Goal: Task Accomplishment & Management: Use online tool/utility

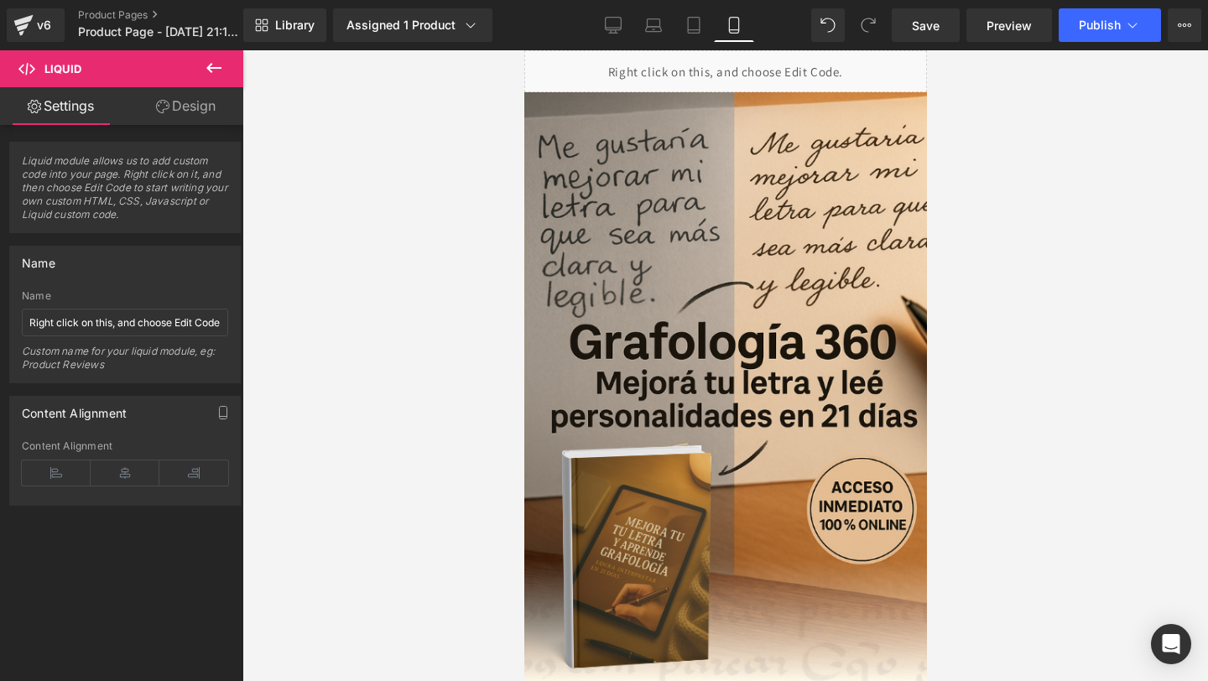
scroll to position [8987, 0]
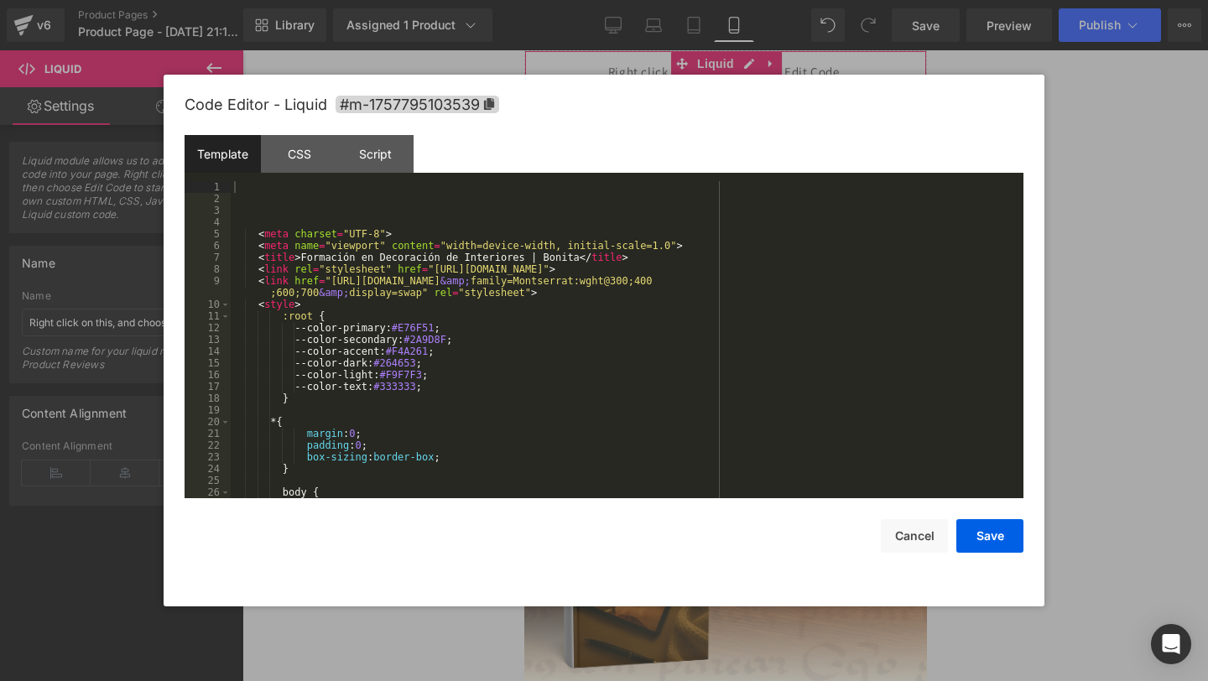
click at [529, 0] on div "Liquid You are previewing how the will restyle your page. You can not edit Elem…" at bounding box center [604, 0] width 1208 height 0
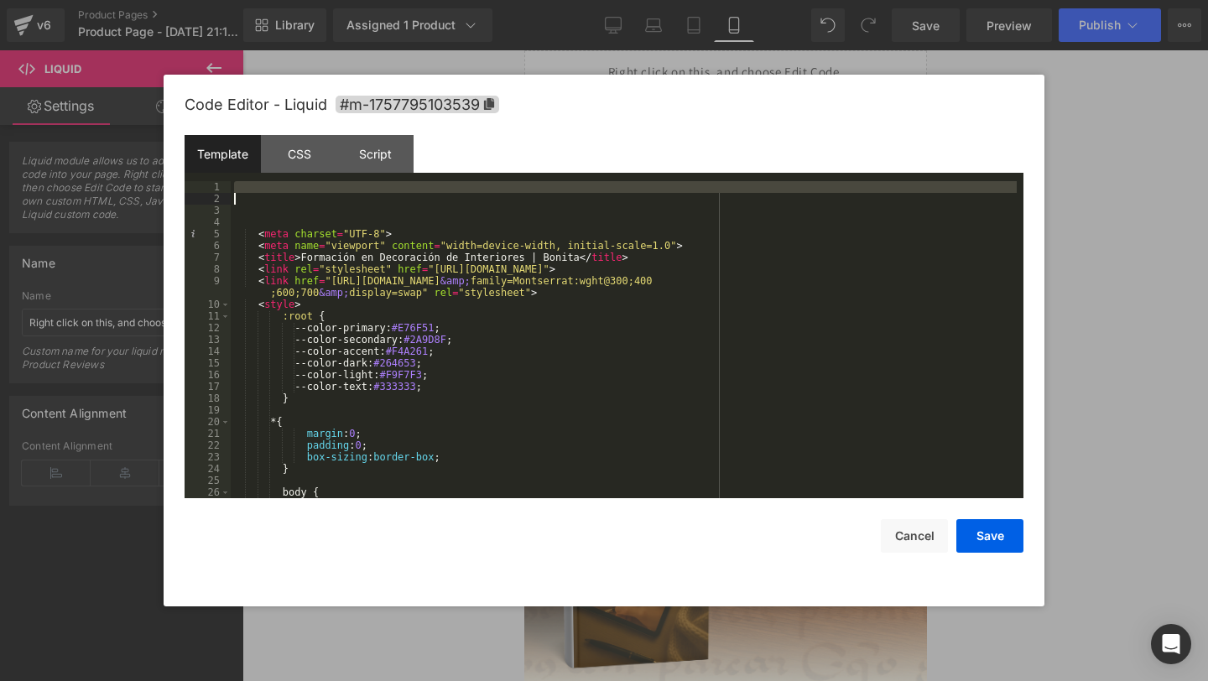
drag, startPoint x: 293, startPoint y: 190, endPoint x: 293, endPoint y: 201, distance: 10.9
click at [333, 681] on body "Liquid You are previewing how the will restyle your page. You can not edit Elem…" at bounding box center [604, 340] width 1208 height 681
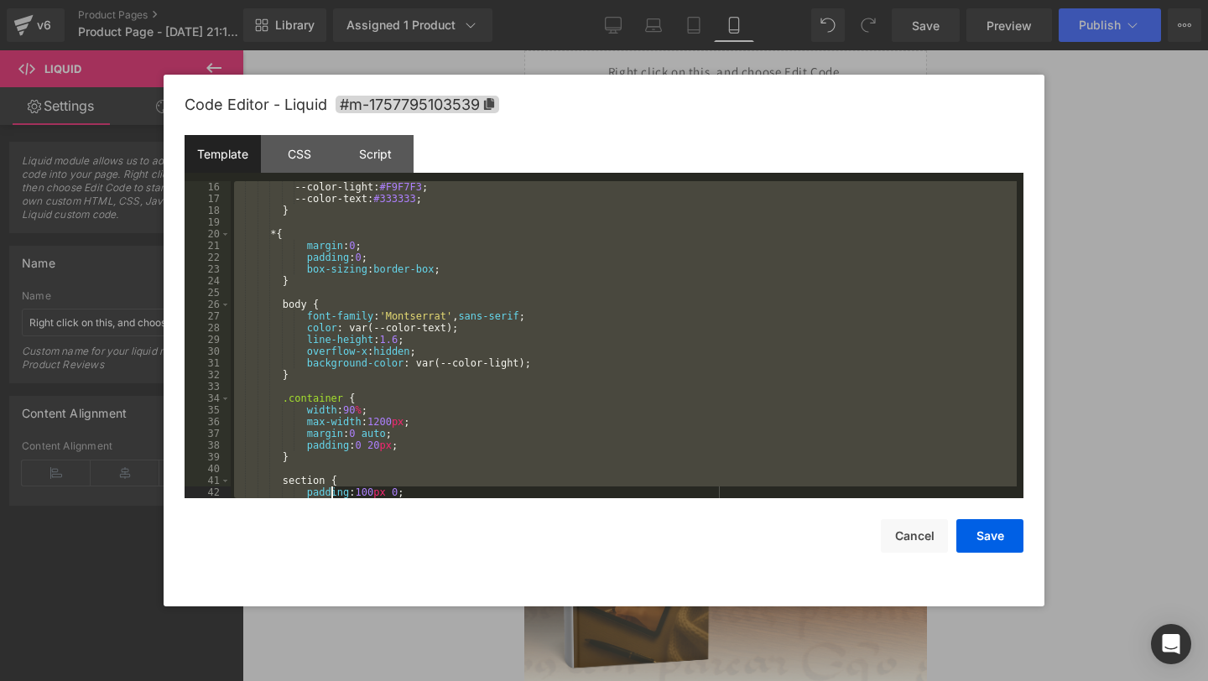
click at [310, 231] on div "--color-light: #F9F7F3 ; --color-text: #333333 ; } * { margin : 0 ; padding : 0…" at bounding box center [624, 351] width 786 height 341
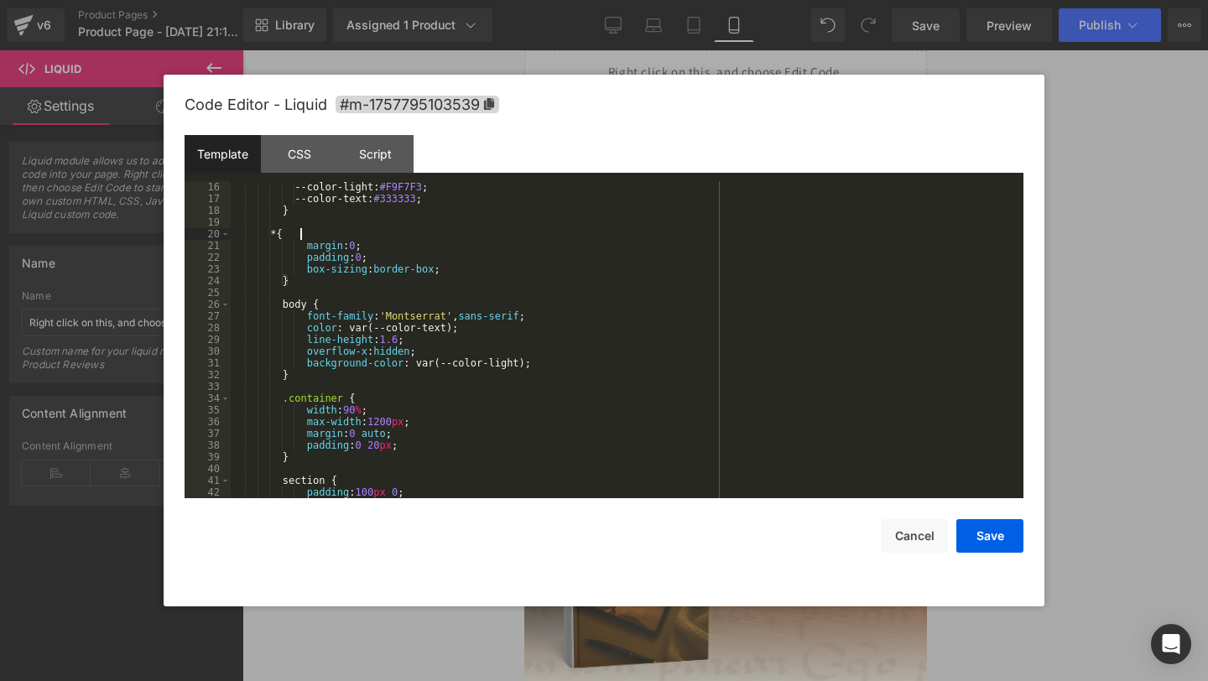
scroll to position [0, 0]
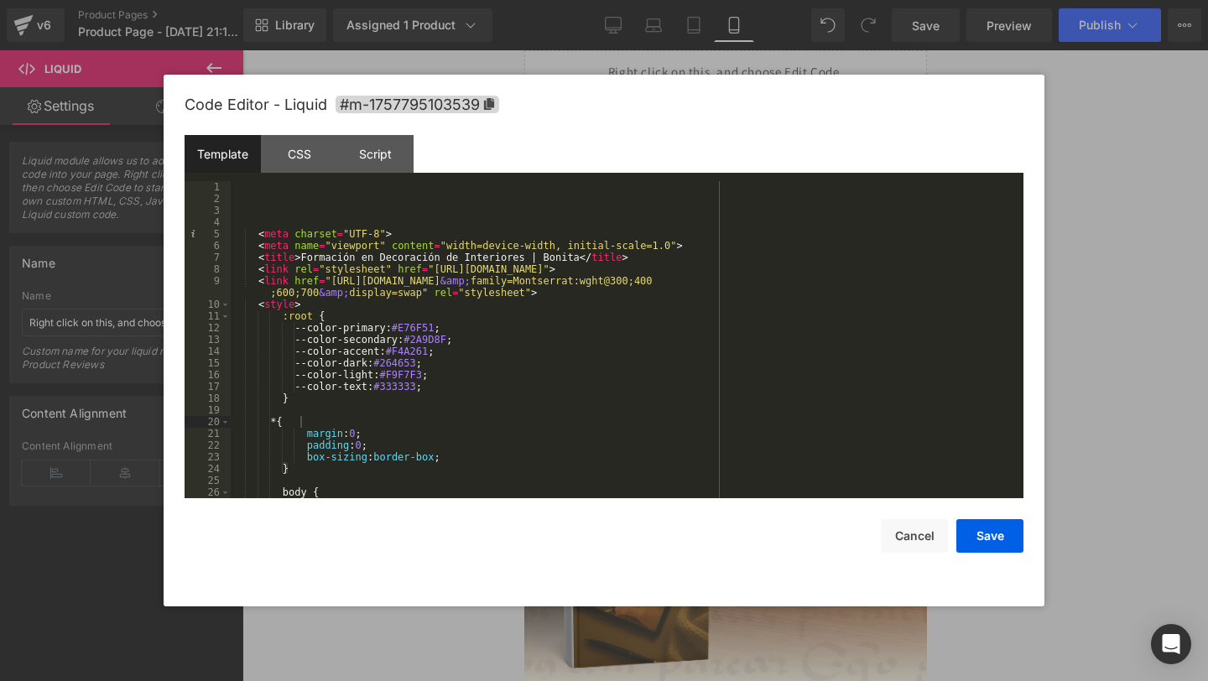
click at [261, 170] on div "CSS" at bounding box center [299, 154] width 76 height 38
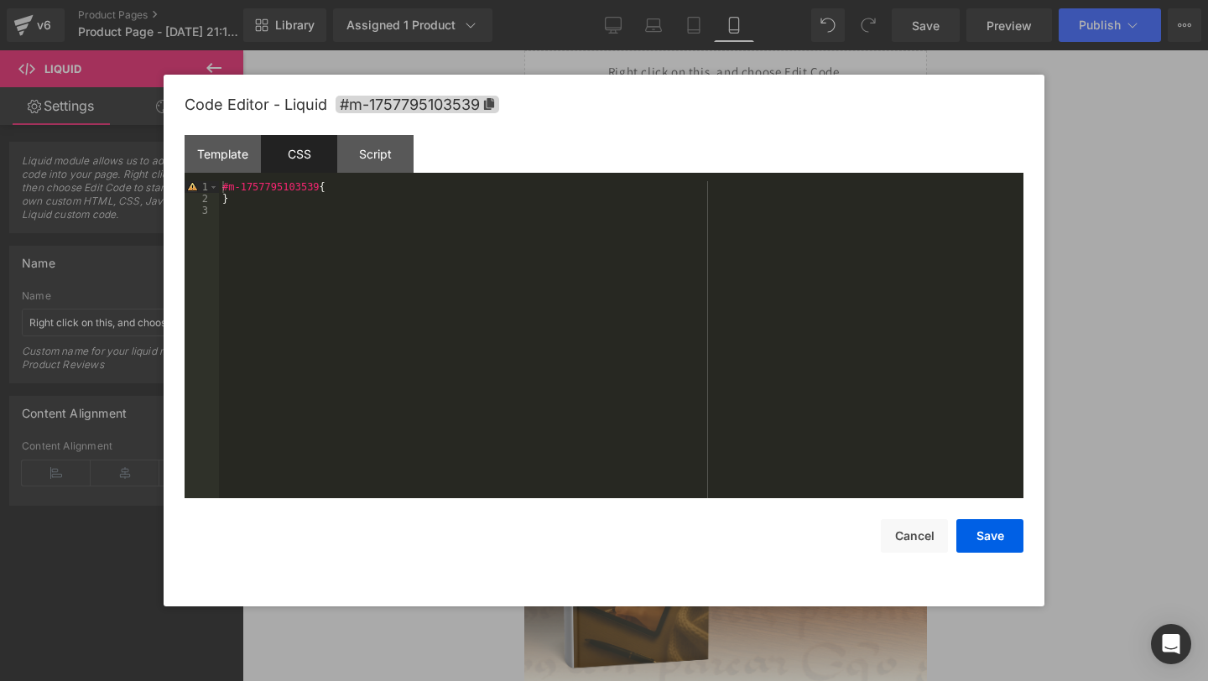
click at [1127, 112] on div at bounding box center [604, 340] width 1208 height 681
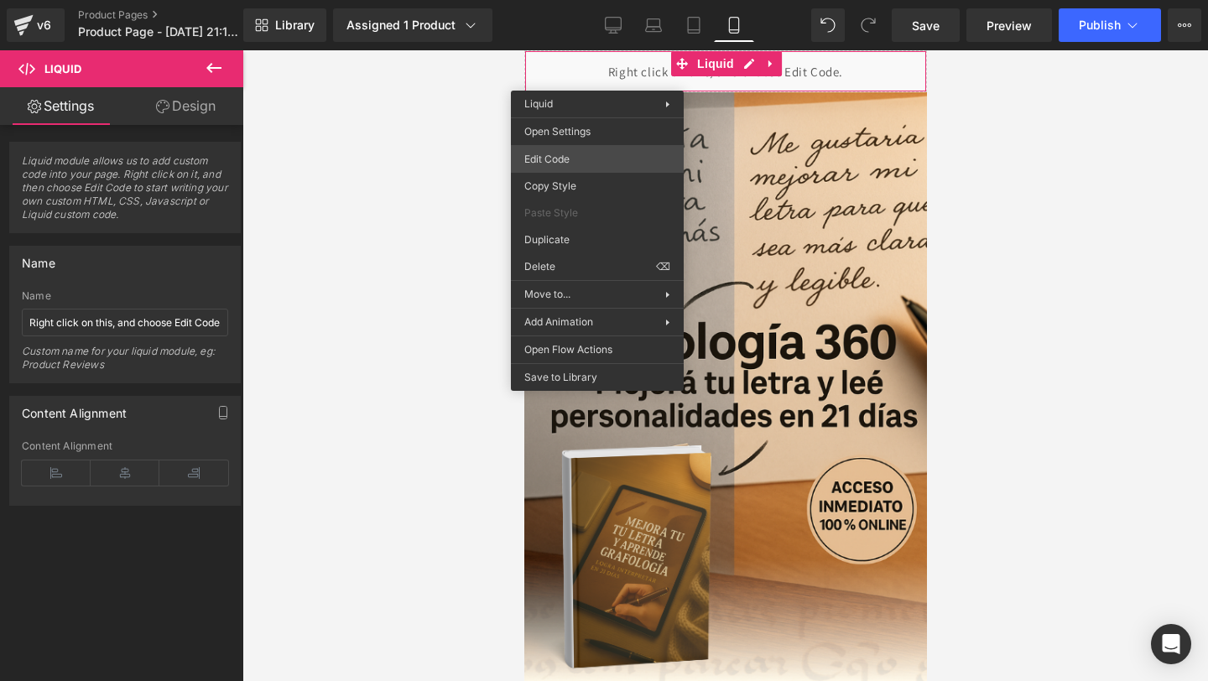
click at [555, 0] on div "Liquid You are previewing how the will restyle your page. You can not edit Elem…" at bounding box center [604, 0] width 1208 height 0
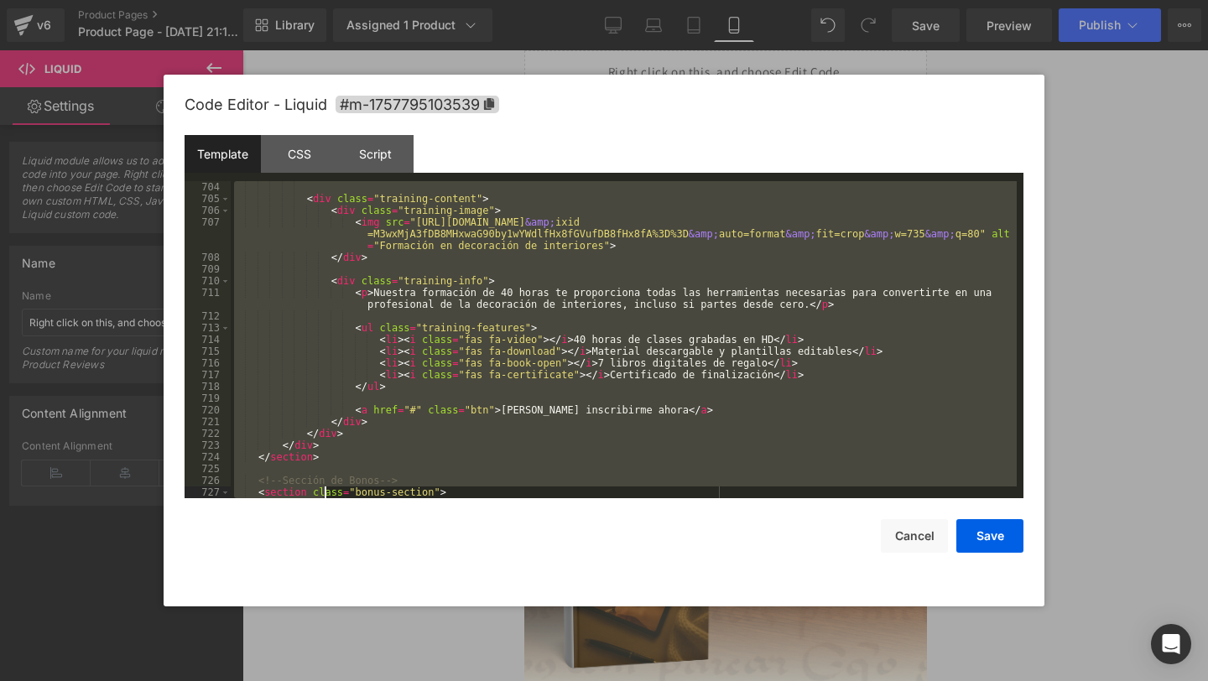
scroll to position [8999, 0]
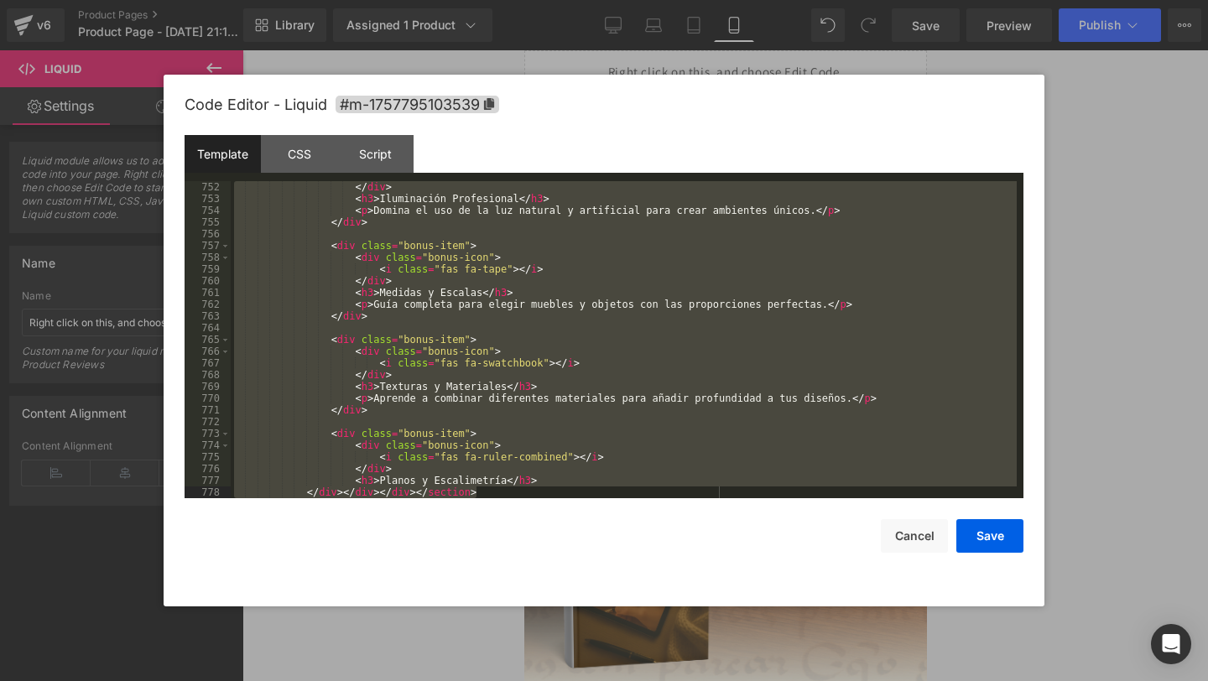
drag, startPoint x: 312, startPoint y: 201, endPoint x: 331, endPoint y: 628, distance: 427.5
click at [331, 628] on body "Liquid You are previewing how the will restyle your page. You can not edit Elem…" at bounding box center [604, 340] width 1208 height 681
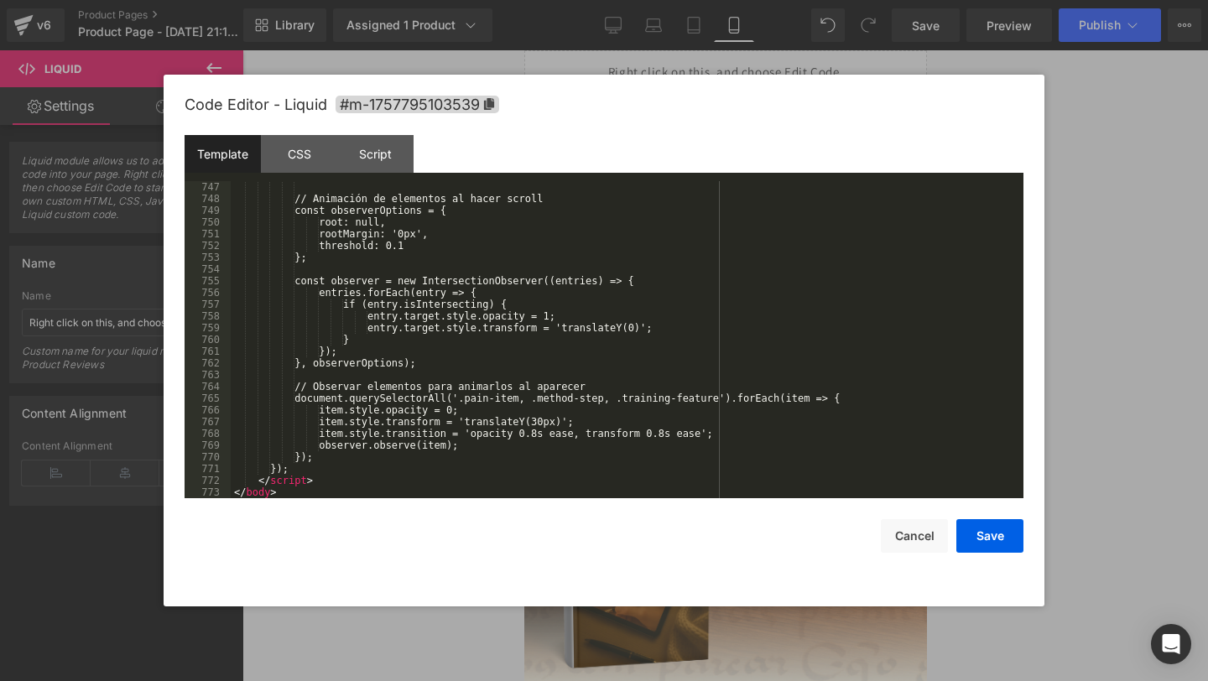
scroll to position [8893, 0]
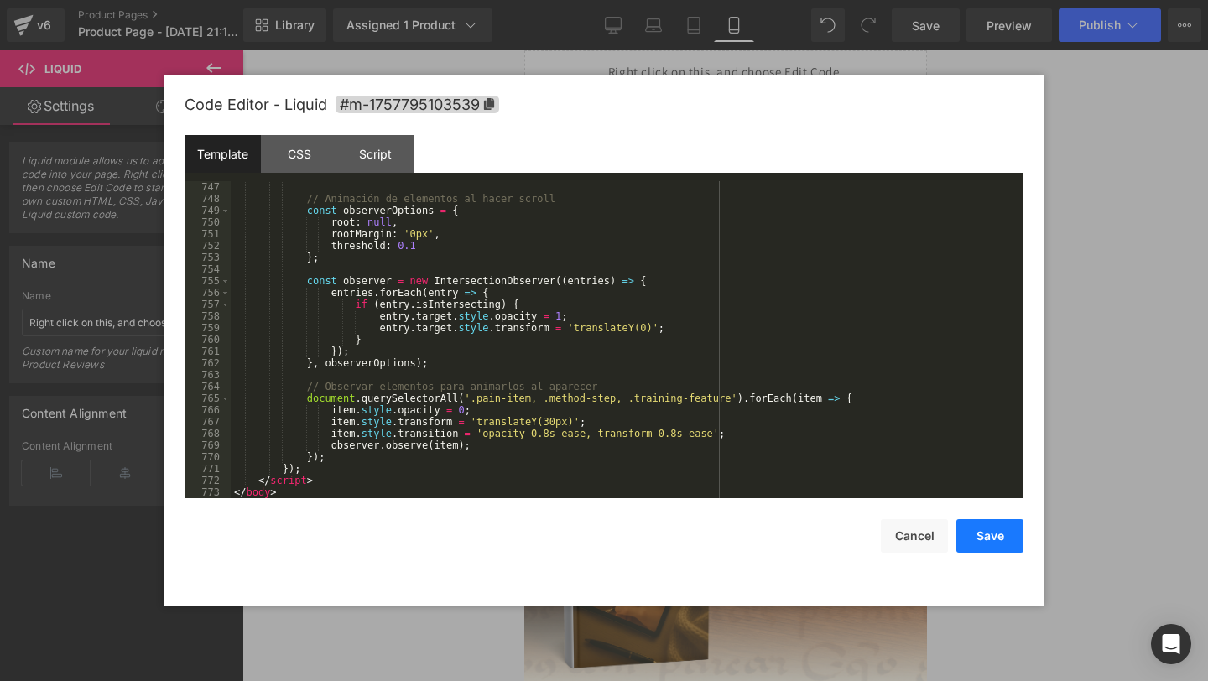
click at [994, 545] on button "Save" at bounding box center [990, 536] width 67 height 34
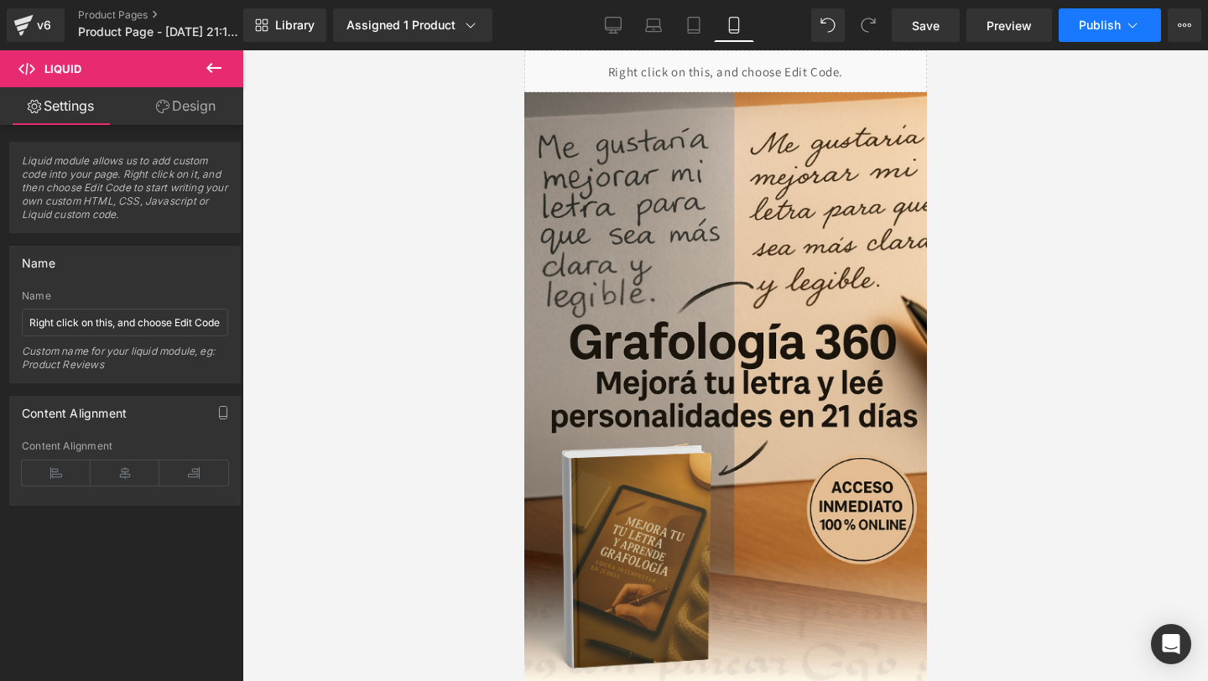
click at [1115, 19] on span "Publish" at bounding box center [1100, 24] width 42 height 13
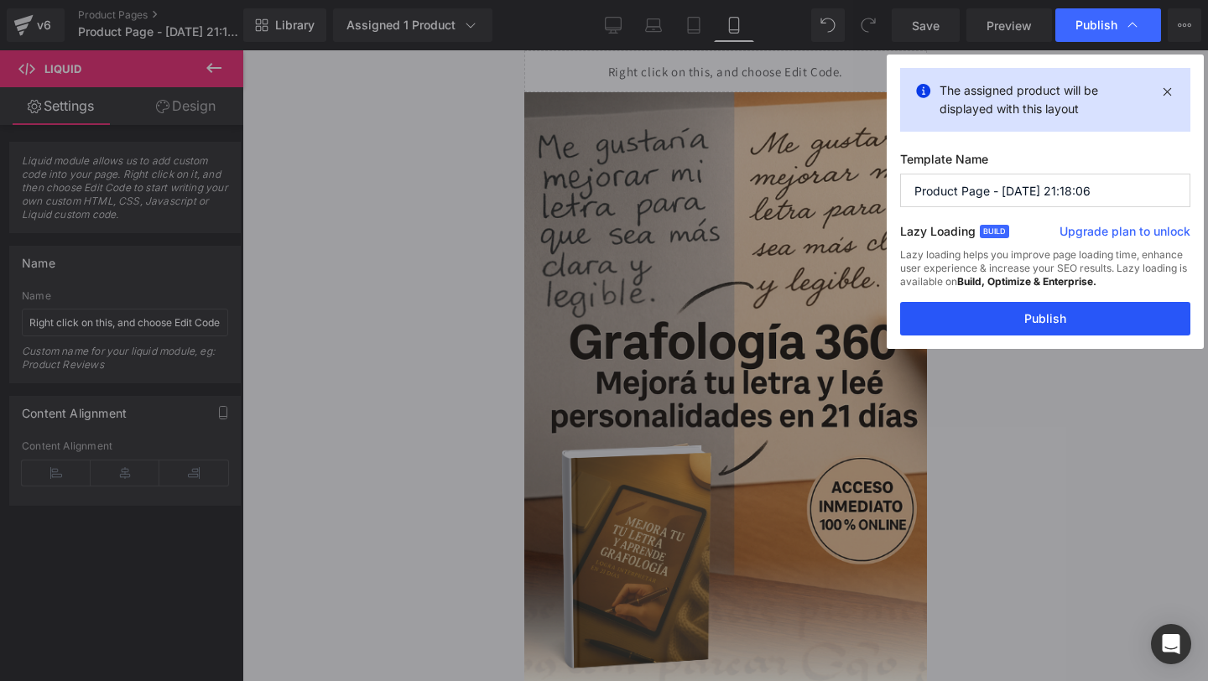
click at [926, 317] on button "Publish" at bounding box center [1045, 319] width 290 height 34
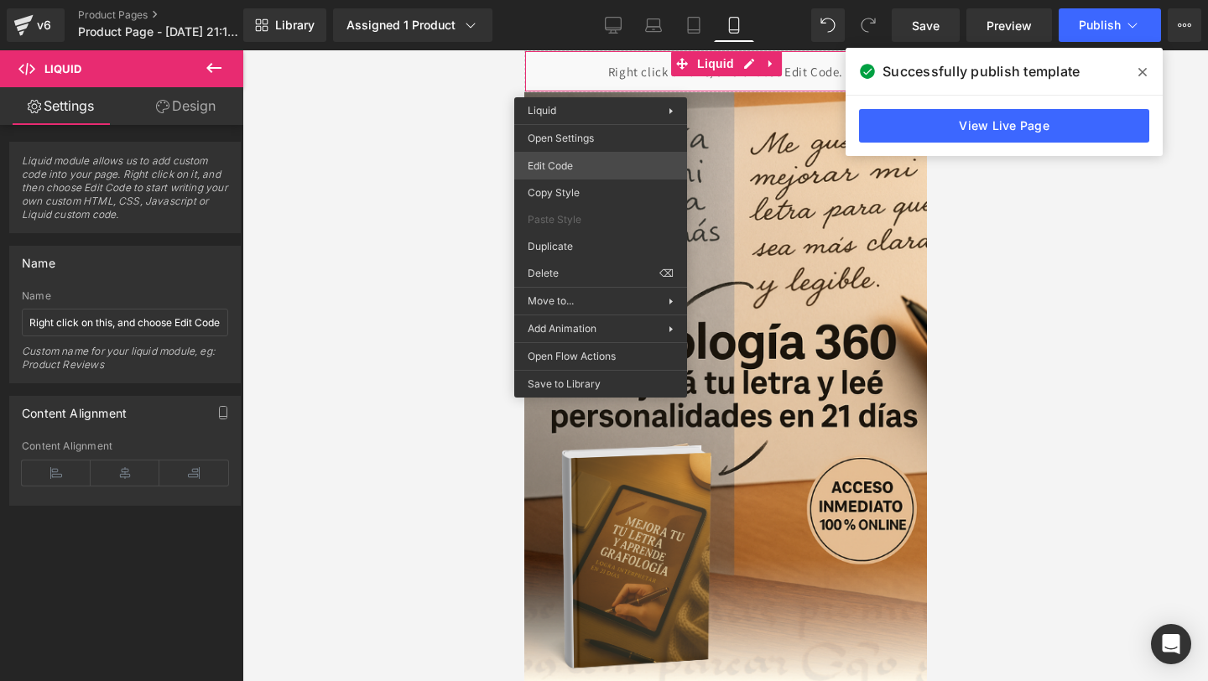
click at [625, 0] on div "Liquid You are previewing how the will restyle your page. You can not edit Elem…" at bounding box center [604, 0] width 1208 height 0
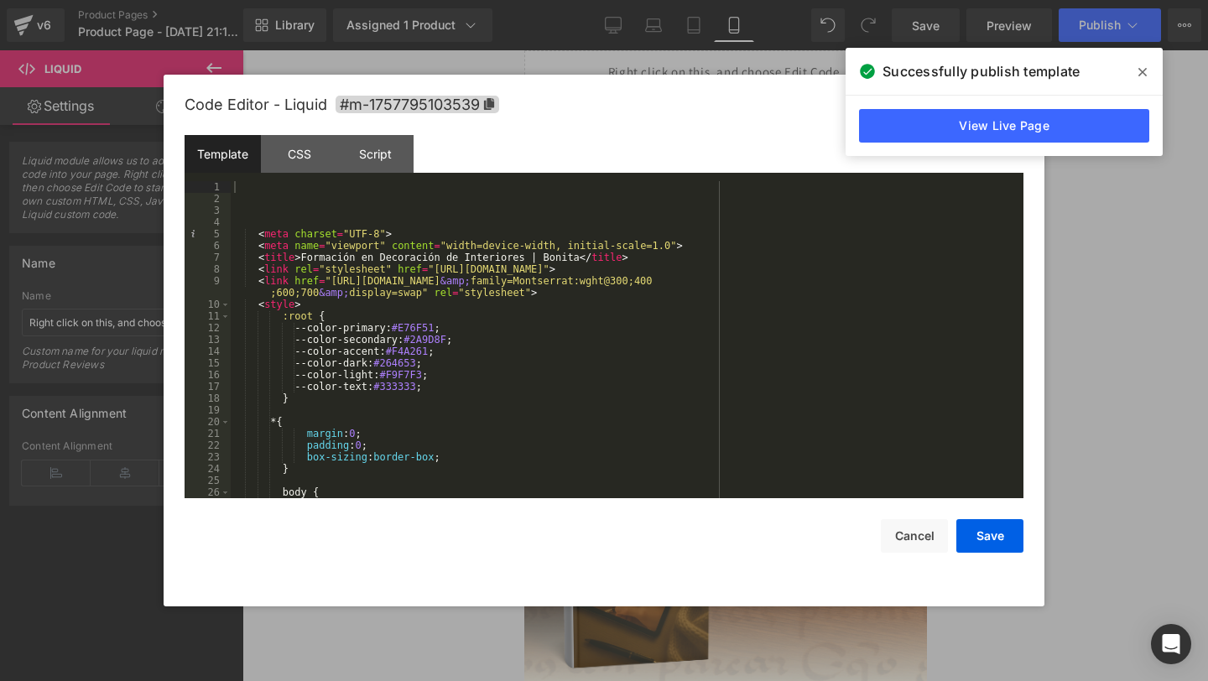
click at [1147, 76] on span at bounding box center [1142, 72] width 27 height 27
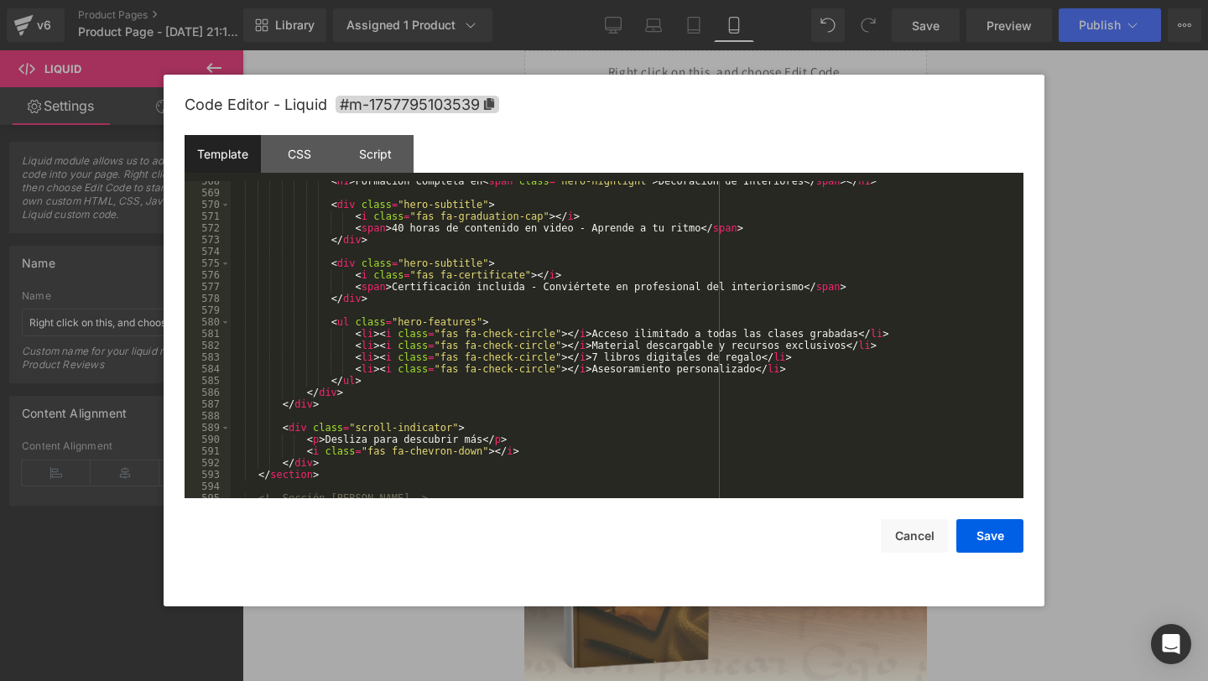
scroll to position [6684, 0]
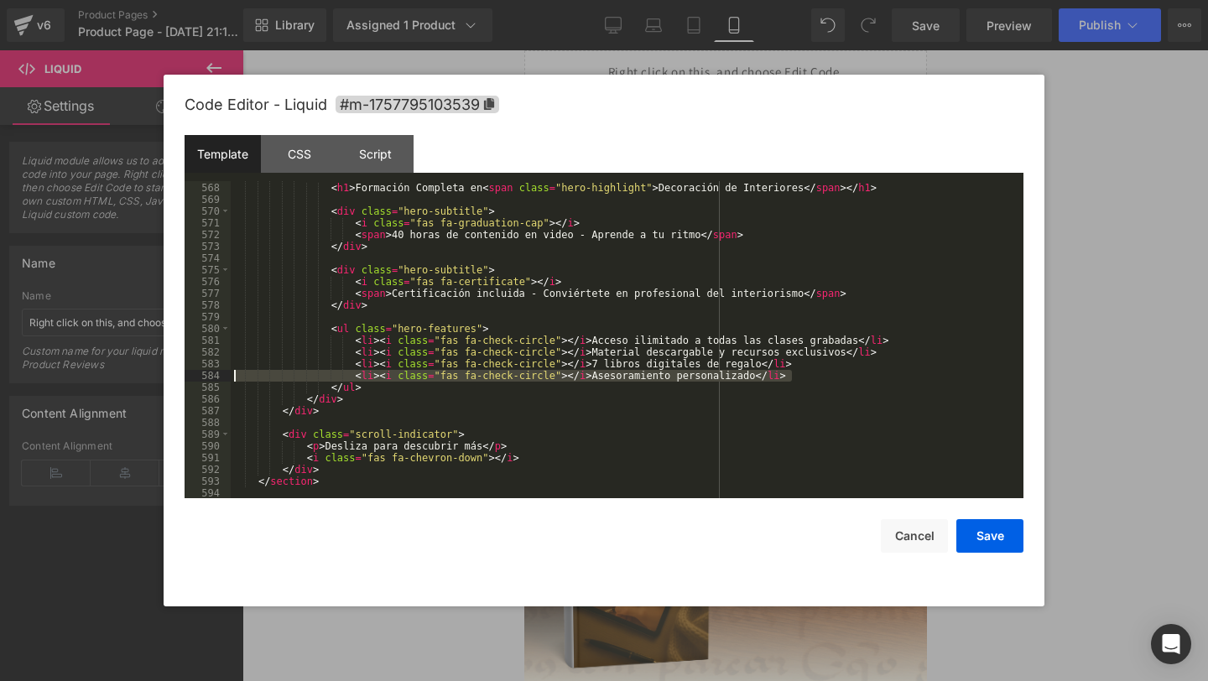
drag, startPoint x: 813, startPoint y: 380, endPoint x: 234, endPoint y: 375, distance: 579.0
click at [234, 375] on div "< div class = "hero-content" > < h1 > Formación Completa en < span class = "her…" at bounding box center [624, 340] width 786 height 341
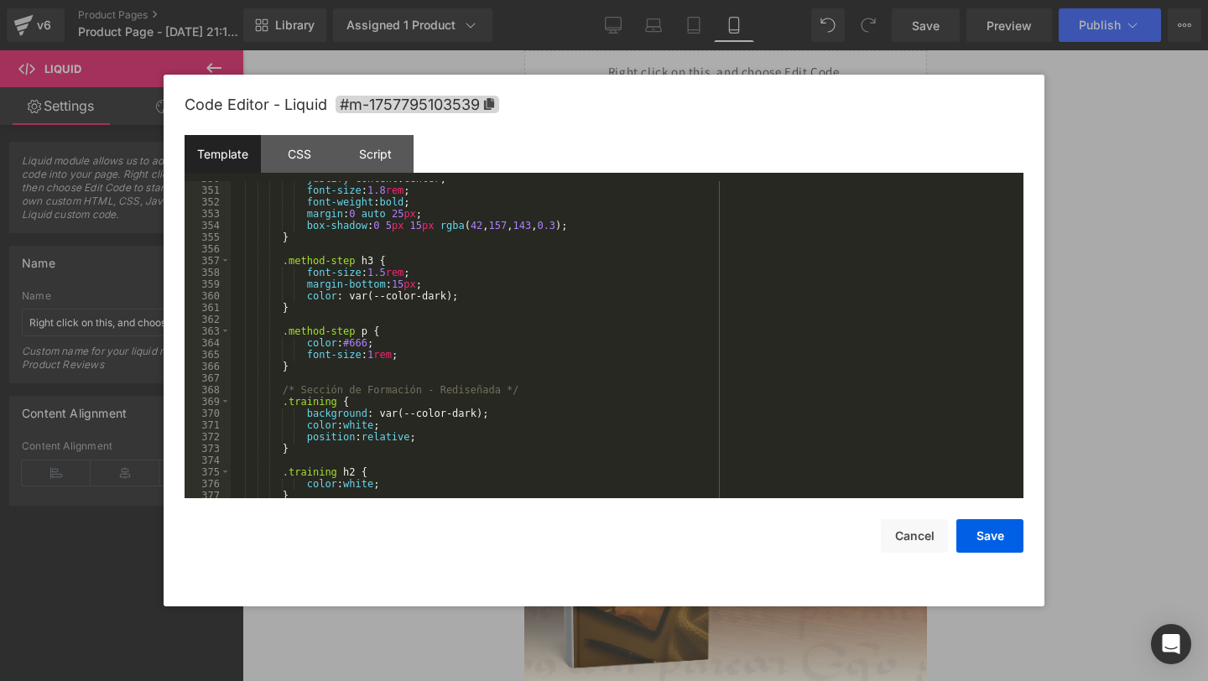
scroll to position [3893, 0]
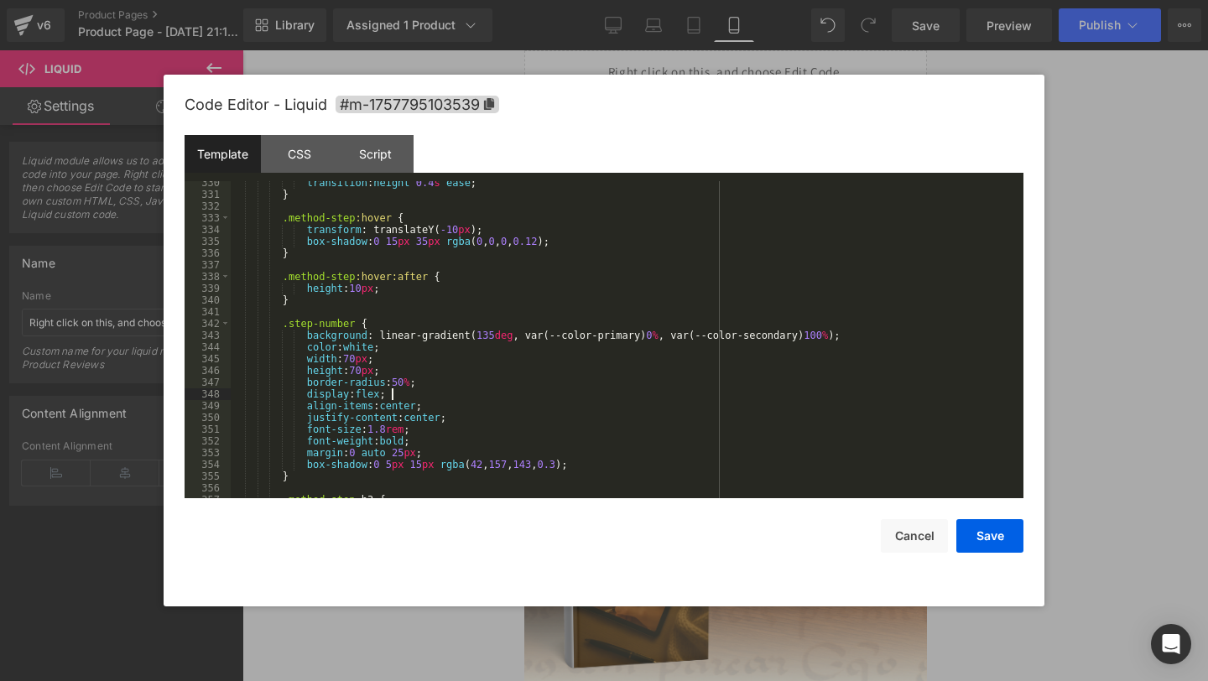
click at [446, 392] on div "transition : height 0.4 s ease ; } .method-step :hover { transform : translateY…" at bounding box center [624, 347] width 786 height 341
click at [981, 534] on button "Save" at bounding box center [990, 536] width 67 height 34
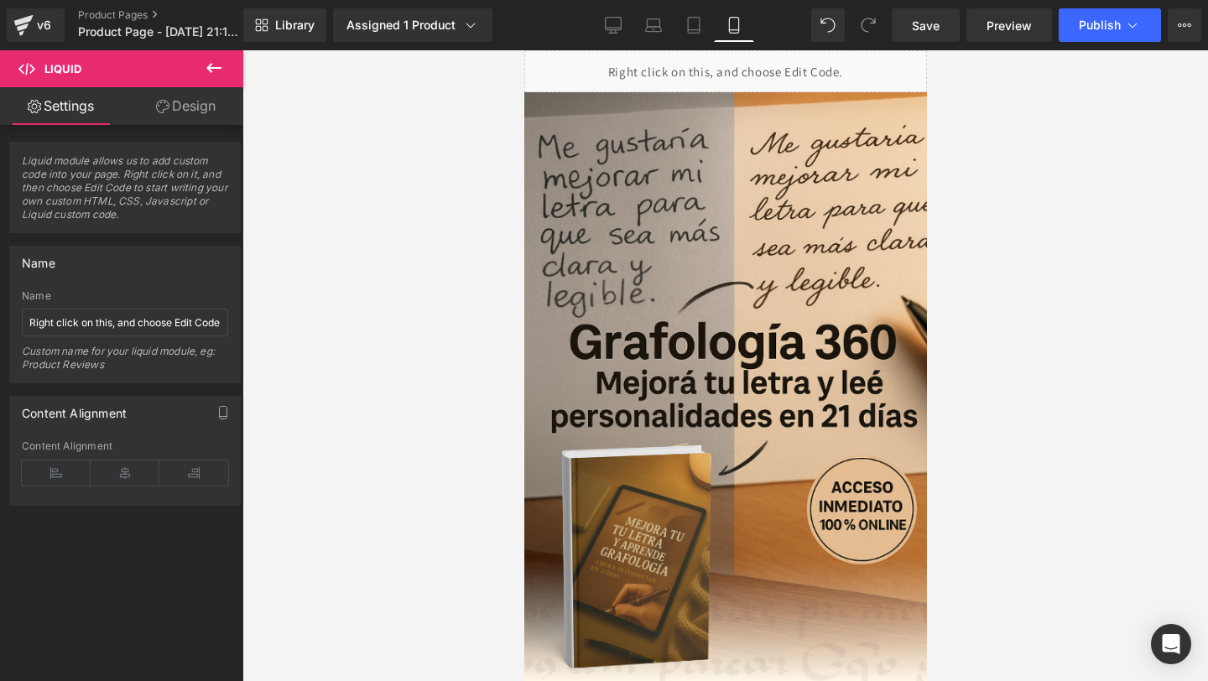
click at [981, 534] on button "Save" at bounding box center [990, 528] width 67 height 34
click at [1097, 34] on button "Publish" at bounding box center [1110, 25] width 102 height 34
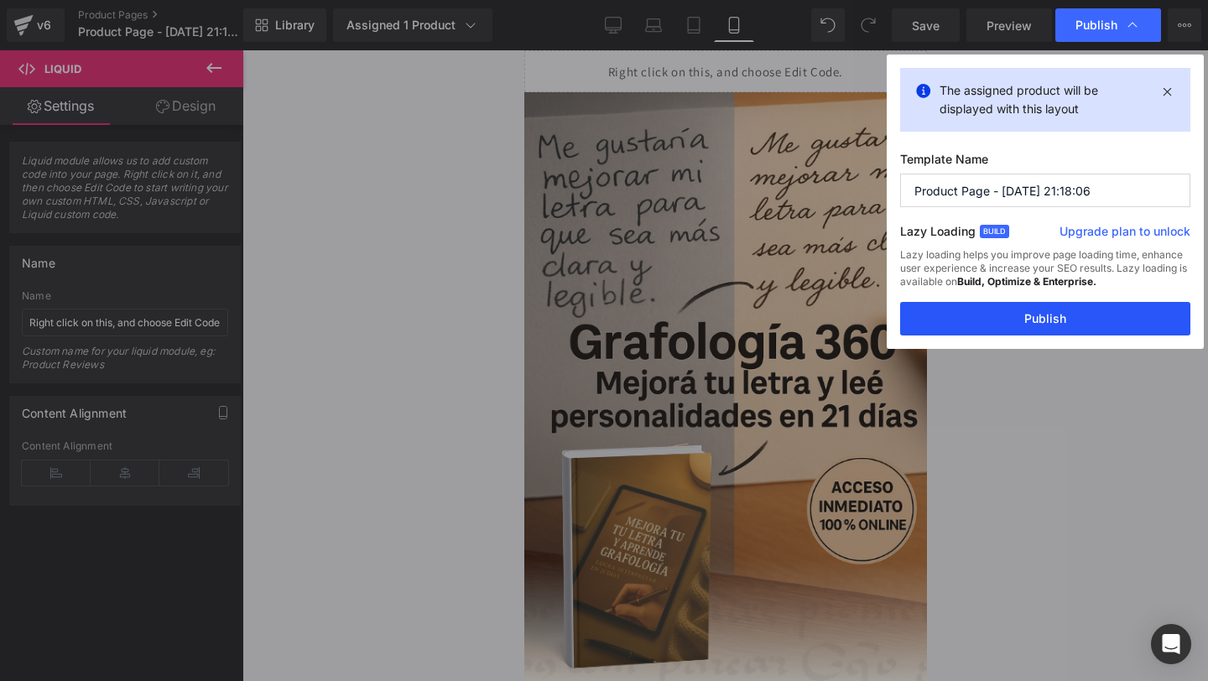
click at [936, 314] on button "Publish" at bounding box center [1045, 319] width 290 height 34
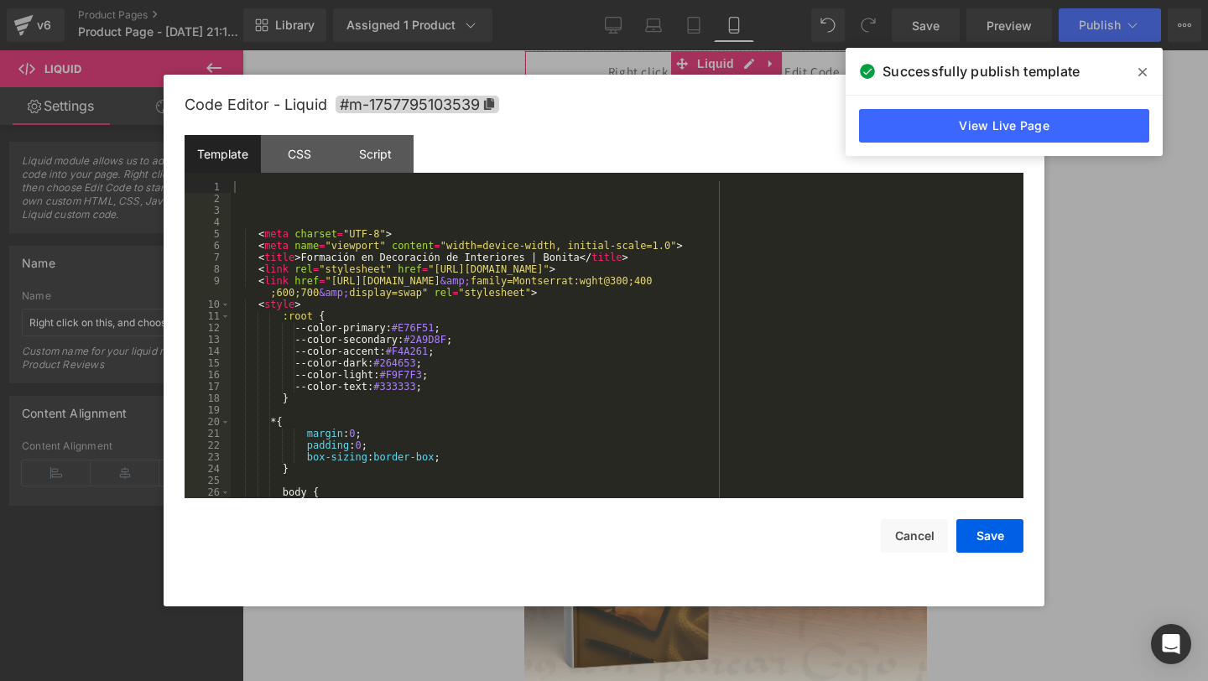
click at [552, 0] on div "Liquid You are previewing how the will restyle your page. You can not edit Elem…" at bounding box center [604, 0] width 1208 height 0
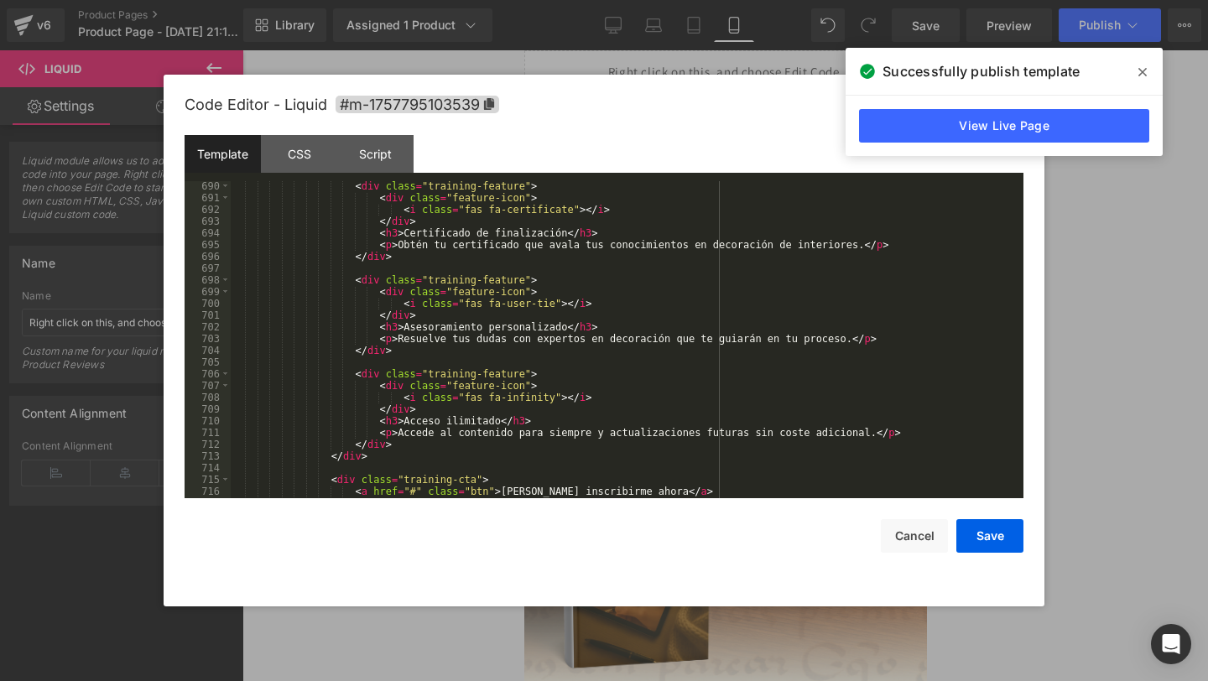
scroll to position [8232, 0]
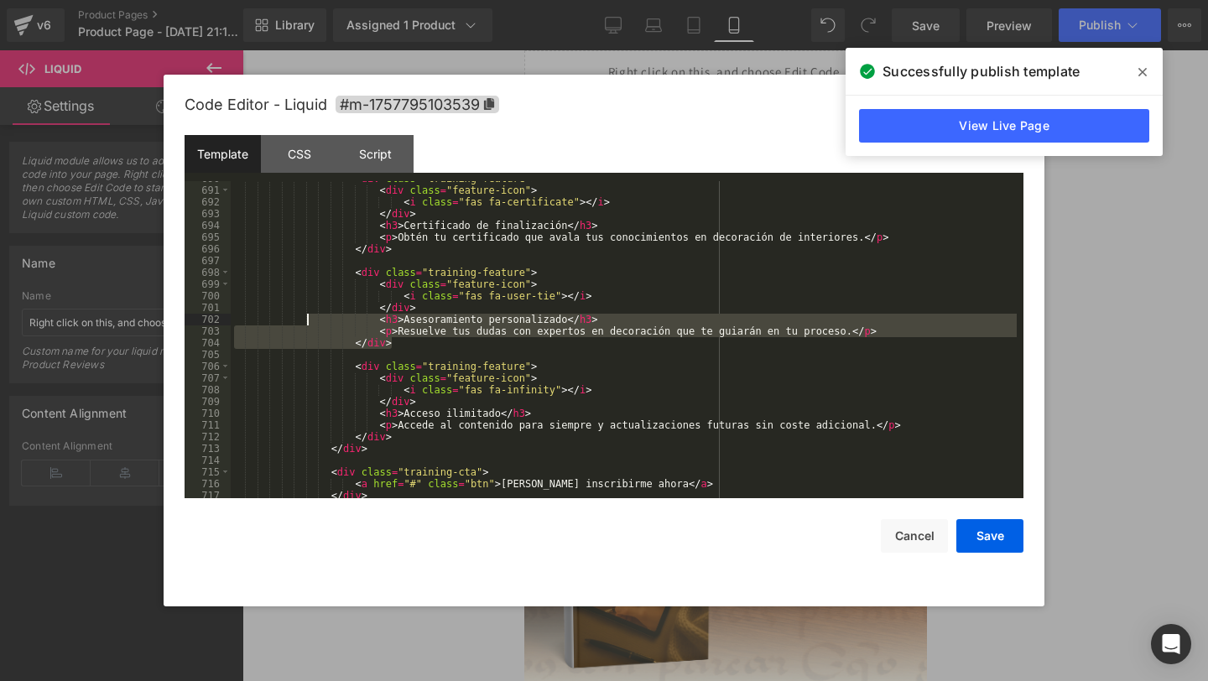
drag, startPoint x: 398, startPoint y: 347, endPoint x: 307, endPoint y: 316, distance: 95.8
click at [307, 316] on div "< div class = "training-feature" > < div class = "feature-icon" > < i class = "…" at bounding box center [624, 343] width 786 height 341
click at [414, 360] on div "< div class = "training-feature" > < div class = "feature-icon" > < i class = "…" at bounding box center [624, 343] width 786 height 341
drag, startPoint x: 410, startPoint y: 347, endPoint x: 378, endPoint y: 328, distance: 38.0
click at [378, 328] on div "< div class = "training-feature" > < div class = "feature-icon" > < i class = "…" at bounding box center [624, 343] width 786 height 341
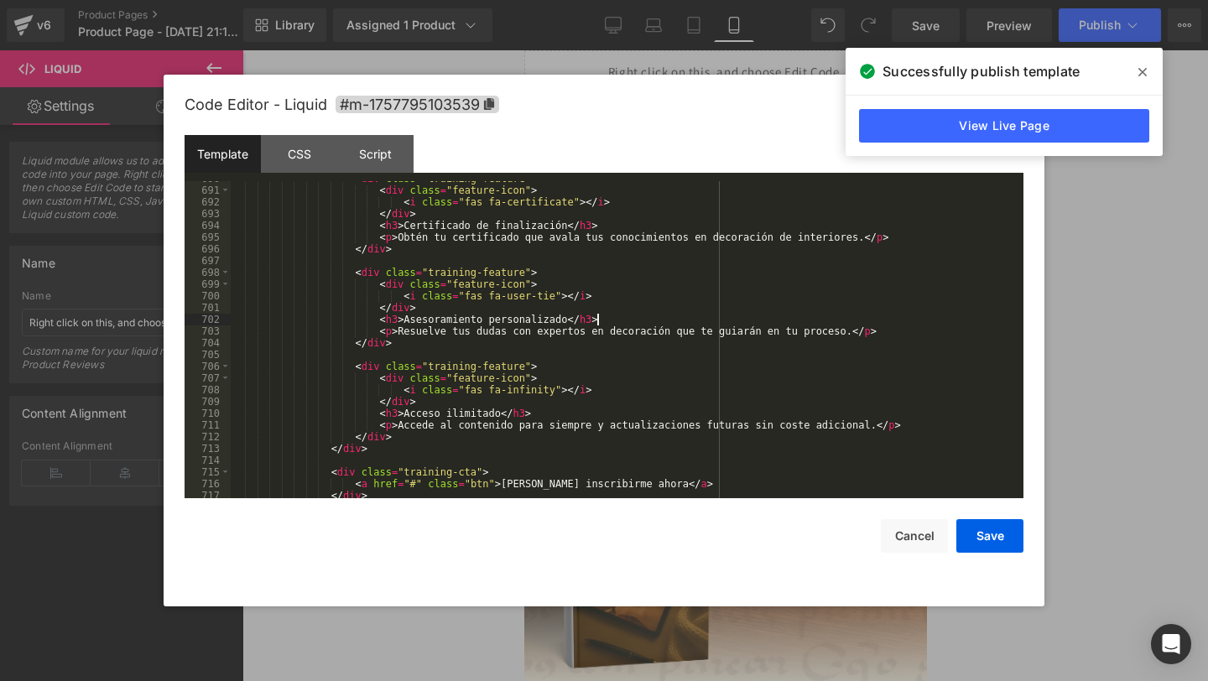
click at [632, 321] on div "< div class = "training-feature" > < div class = "feature-icon" > < i class = "…" at bounding box center [624, 343] width 786 height 341
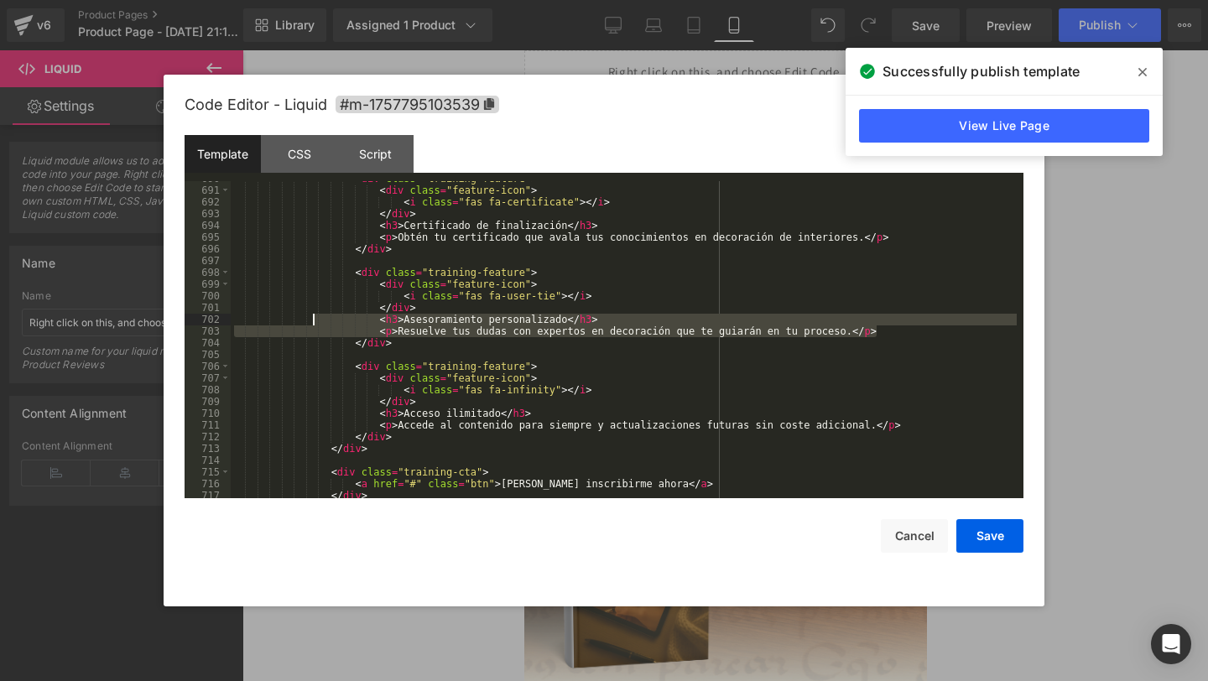
drag, startPoint x: 919, startPoint y: 336, endPoint x: 311, endPoint y: 321, distance: 607.7
click at [311, 321] on div "< div class = "training-feature" > < div class = "feature-icon" > < i class = "…" at bounding box center [624, 343] width 786 height 341
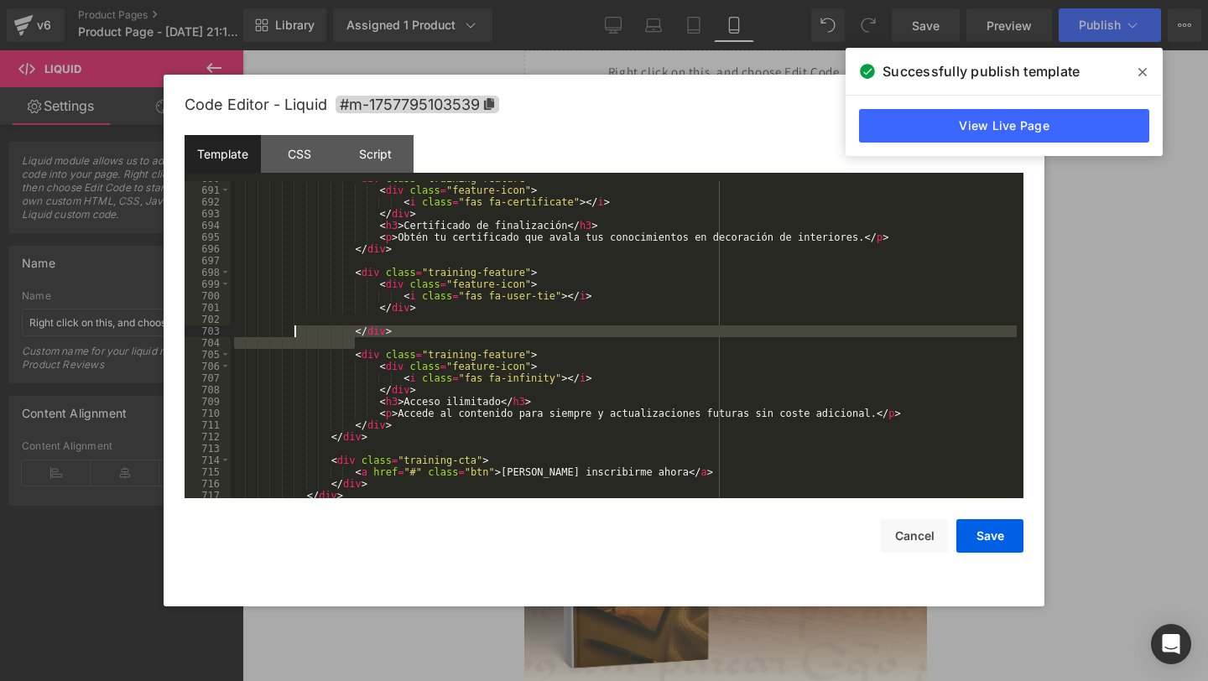
drag, startPoint x: 401, startPoint y: 337, endPoint x: 296, endPoint y: 327, distance: 105.4
click at [296, 327] on div "< div class = "training-feature" > < div class = "feature-icon" > < i class = "…" at bounding box center [624, 343] width 786 height 341
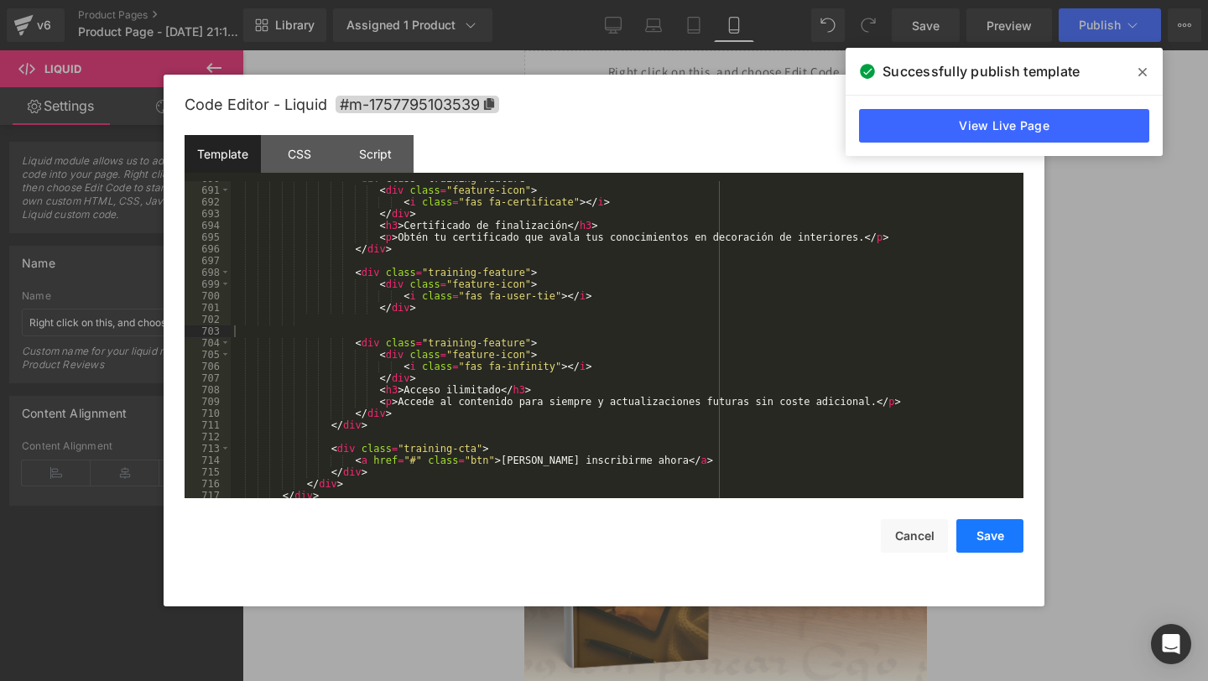
click at [1003, 543] on button "Save" at bounding box center [990, 536] width 67 height 34
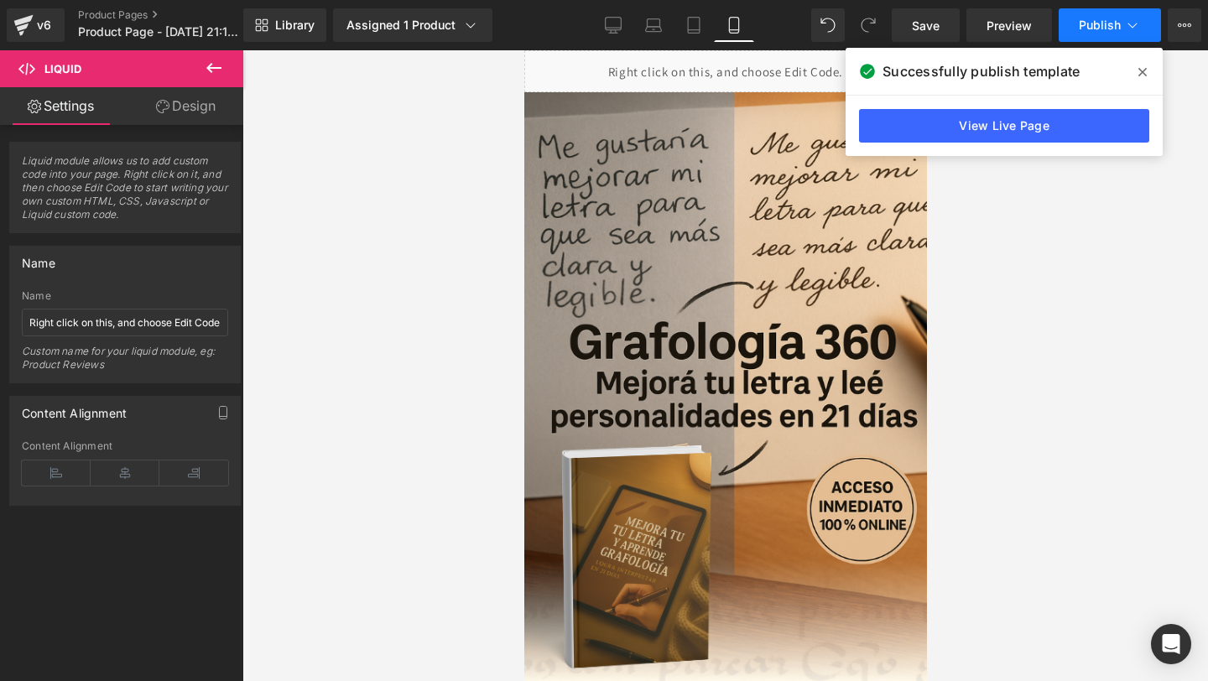
click at [1085, 23] on span "Publish" at bounding box center [1100, 24] width 42 height 13
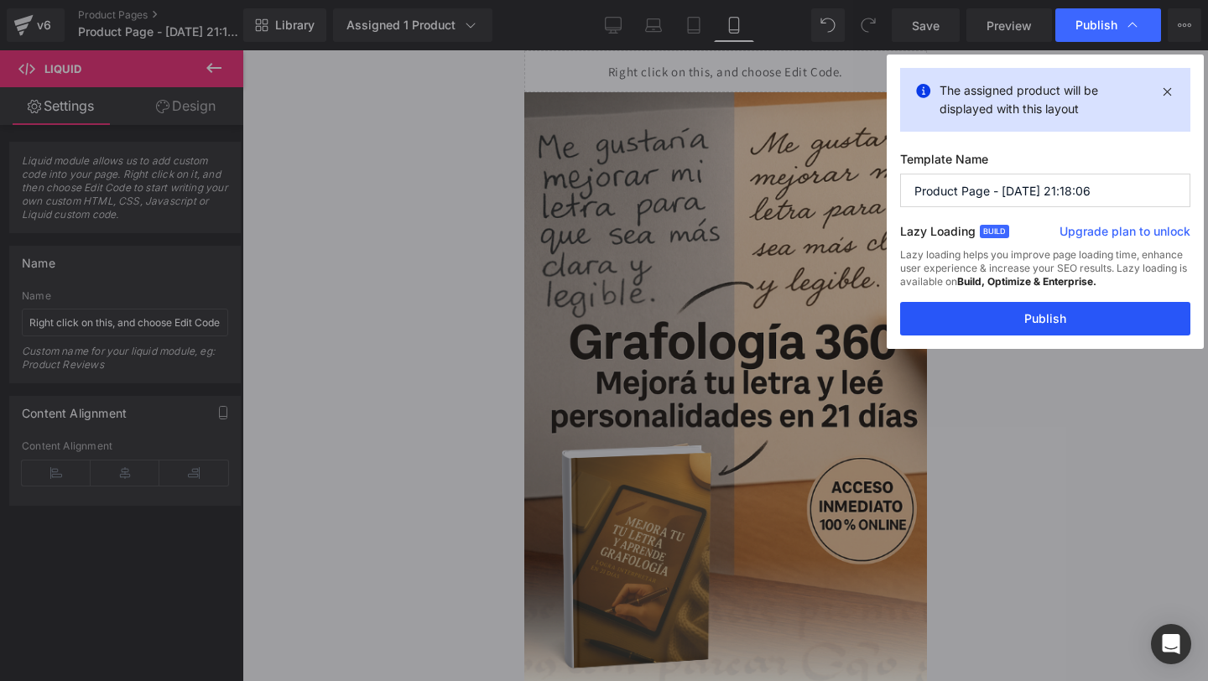
click at [915, 328] on button "Publish" at bounding box center [1045, 319] width 290 height 34
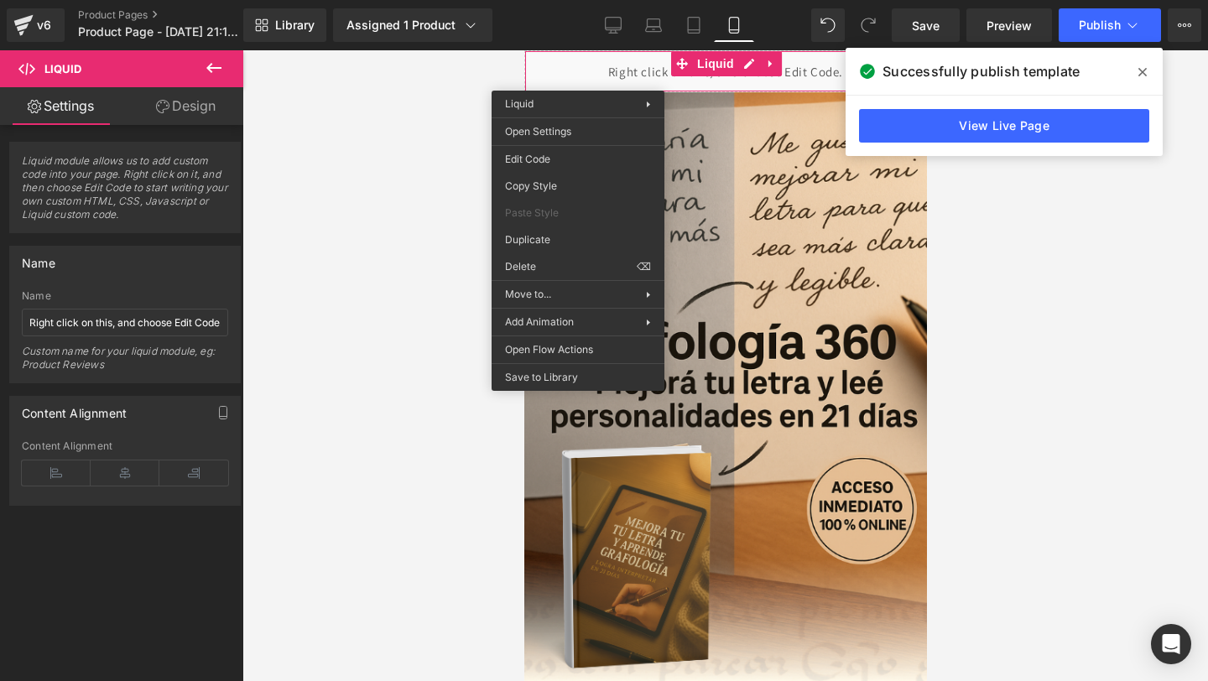
click at [1143, 73] on icon at bounding box center [1143, 72] width 8 height 8
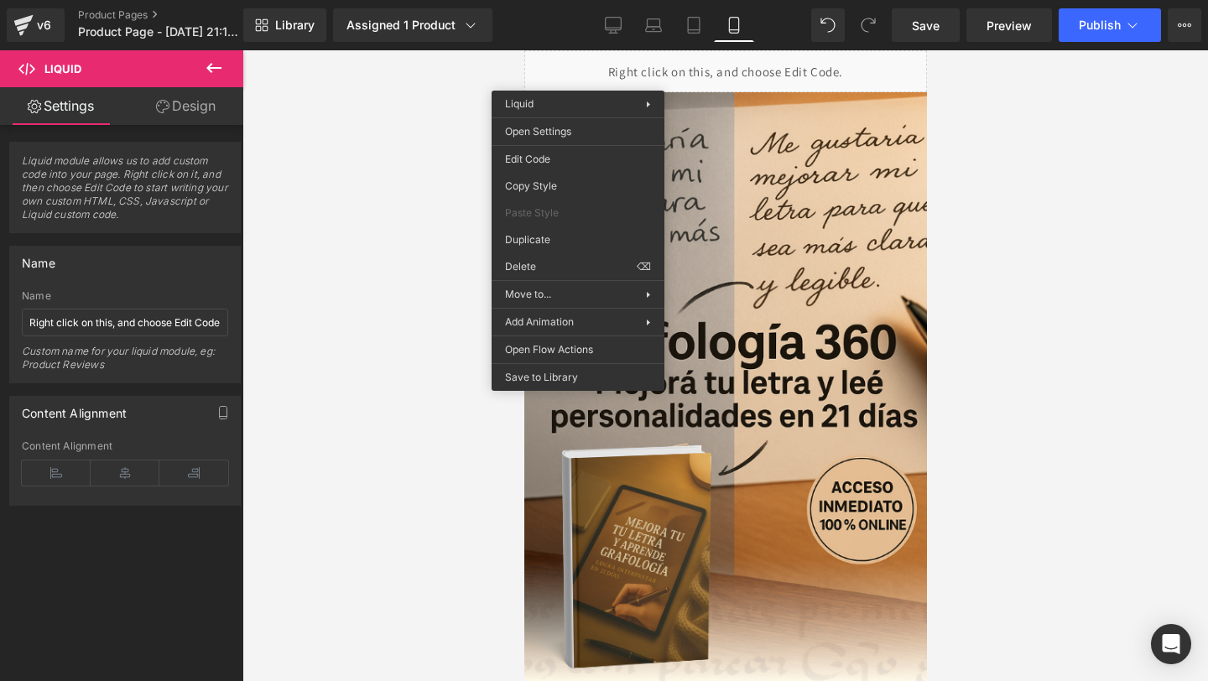
click at [771, 69] on div "Liquid" at bounding box center [725, 71] width 403 height 42
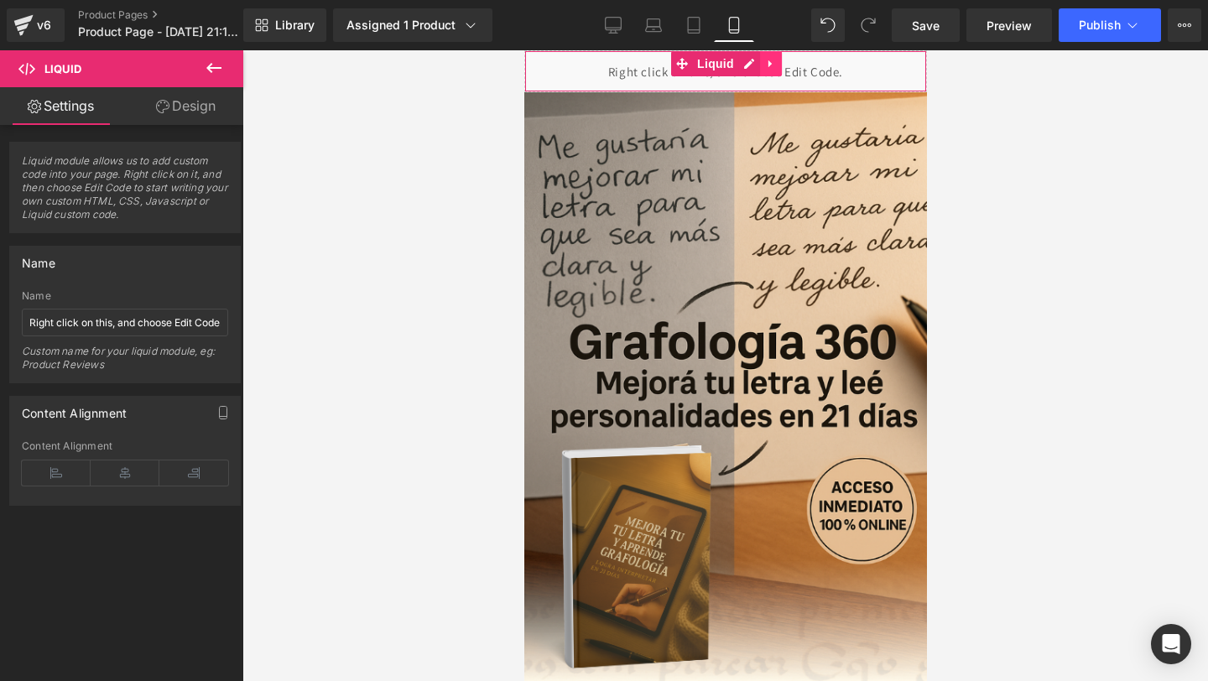
click at [771, 69] on icon at bounding box center [770, 64] width 12 height 13
click at [760, 65] on icon at bounding box center [760, 64] width 12 height 12
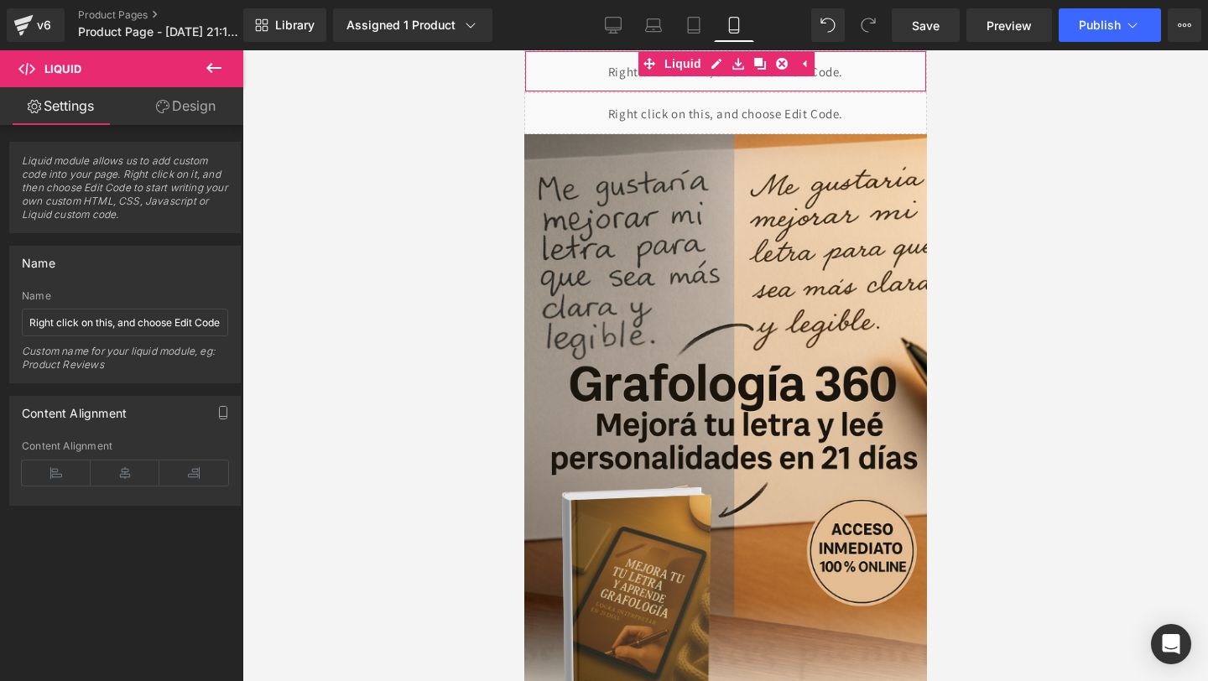
click at [606, 81] on div "Liquid" at bounding box center [725, 71] width 403 height 42
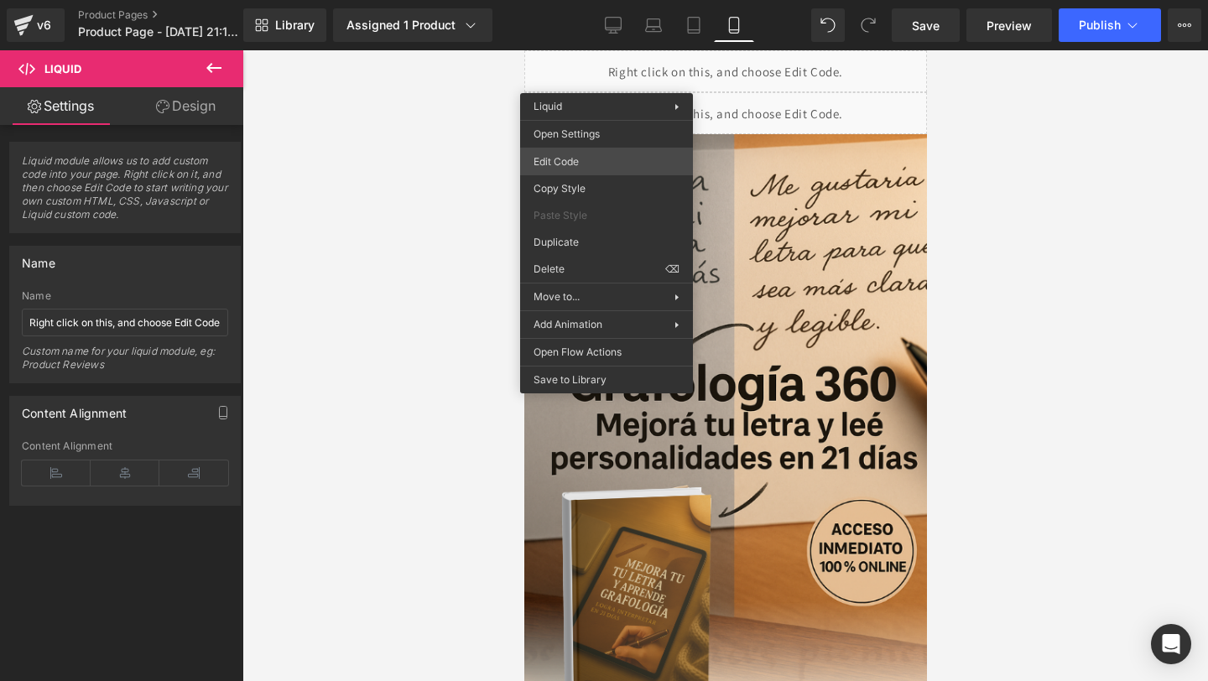
click at [562, 0] on div "Liquid You are previewing how the will restyle your page. You can not edit Elem…" at bounding box center [604, 0] width 1208 height 0
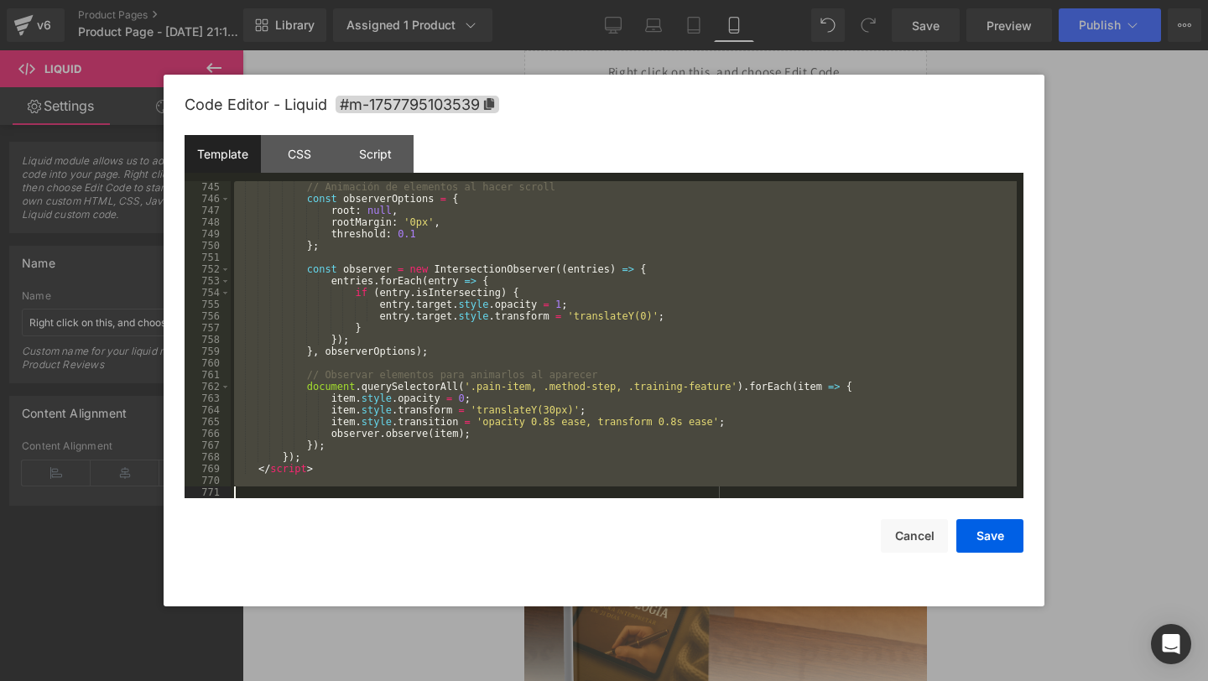
scroll to position [8869, 0]
drag, startPoint x: 253, startPoint y: 190, endPoint x: 263, endPoint y: 681, distance: 491.0
click at [263, 681] on body "Liquid You are previewing how the will restyle your page. You can not edit Elem…" at bounding box center [604, 340] width 1208 height 681
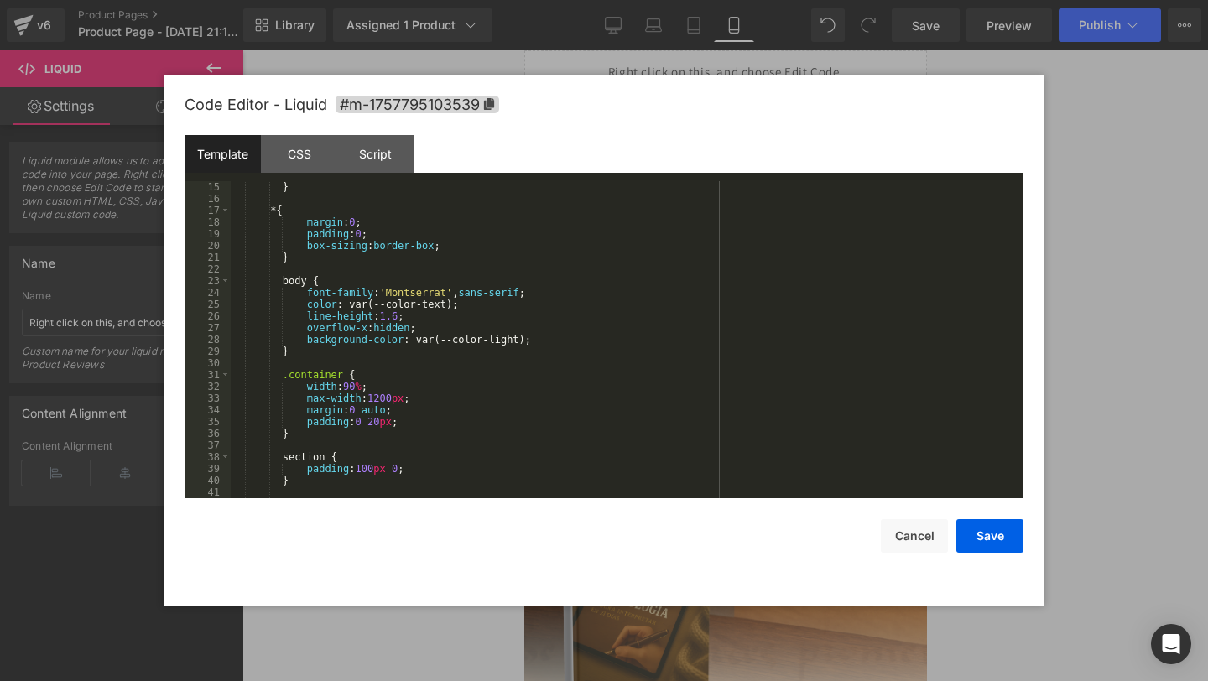
scroll to position [0, 0]
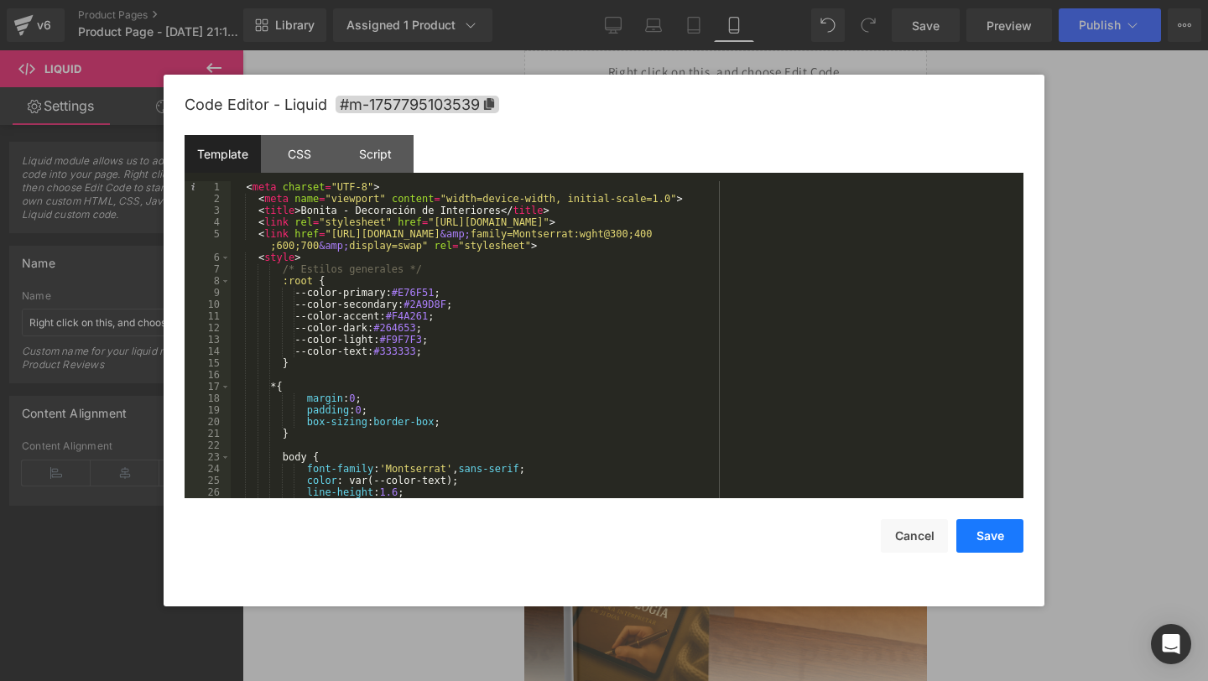
click at [987, 550] on button "Save" at bounding box center [990, 536] width 67 height 34
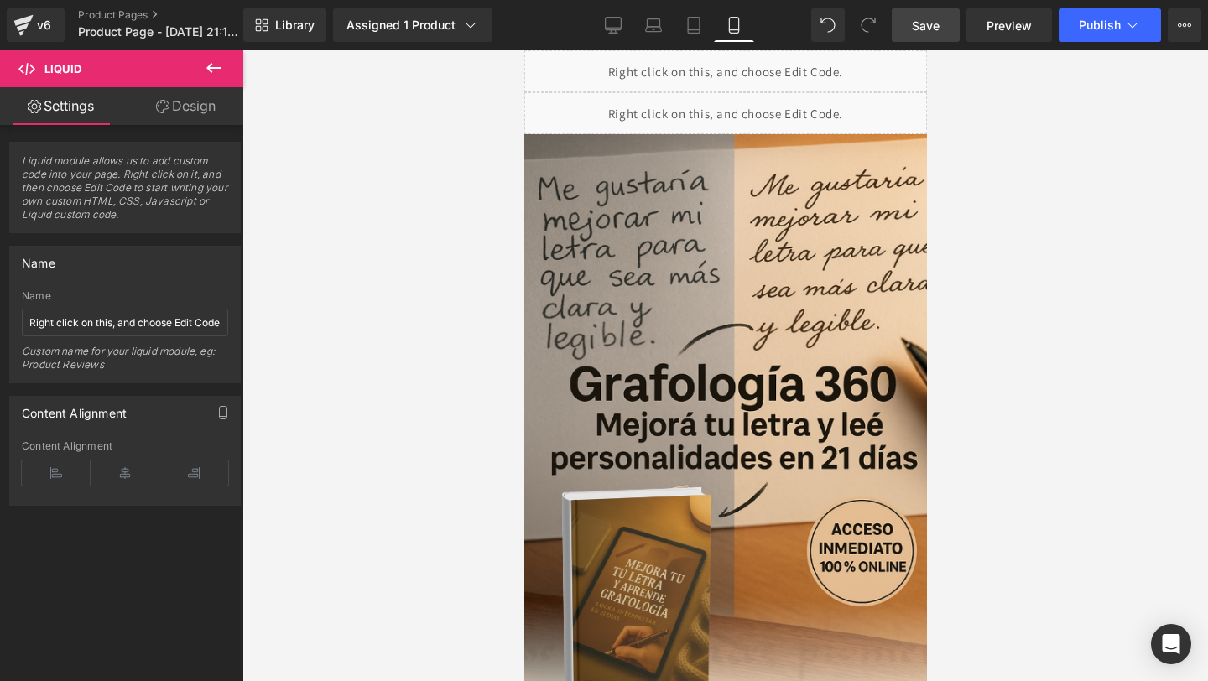
click at [936, 18] on span "Save" at bounding box center [926, 26] width 28 height 18
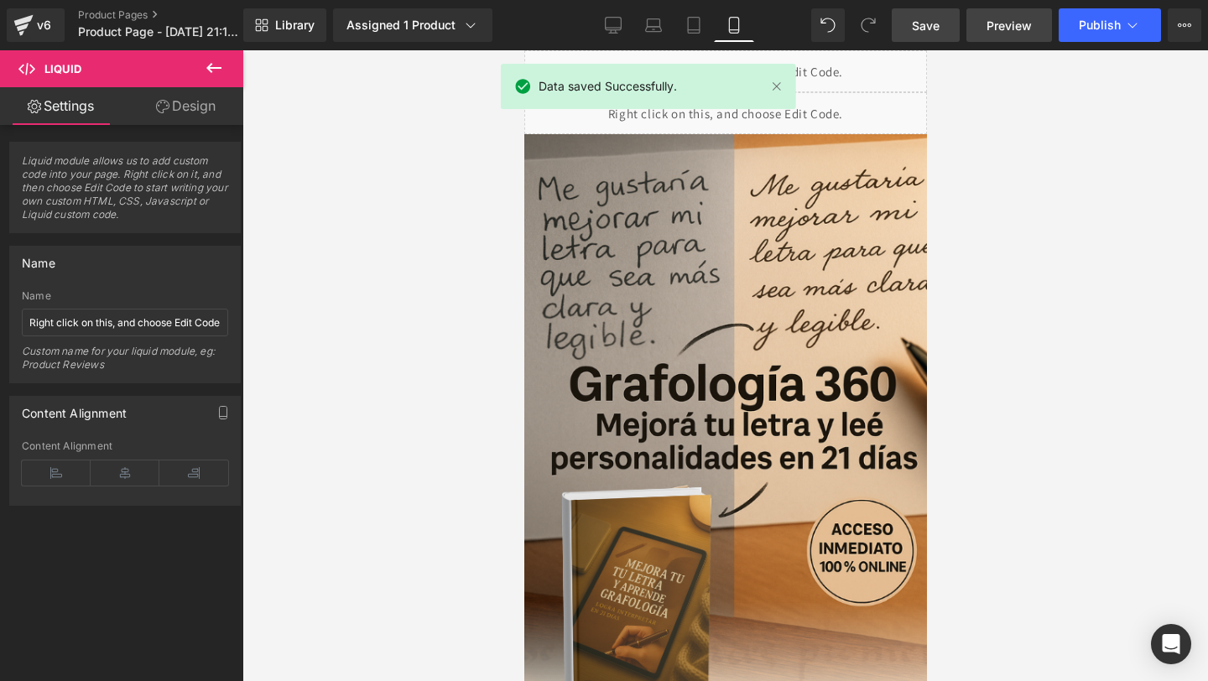
click at [988, 22] on link "Preview" at bounding box center [1010, 25] width 86 height 34
